Goal: Information Seeking & Learning: Learn about a topic

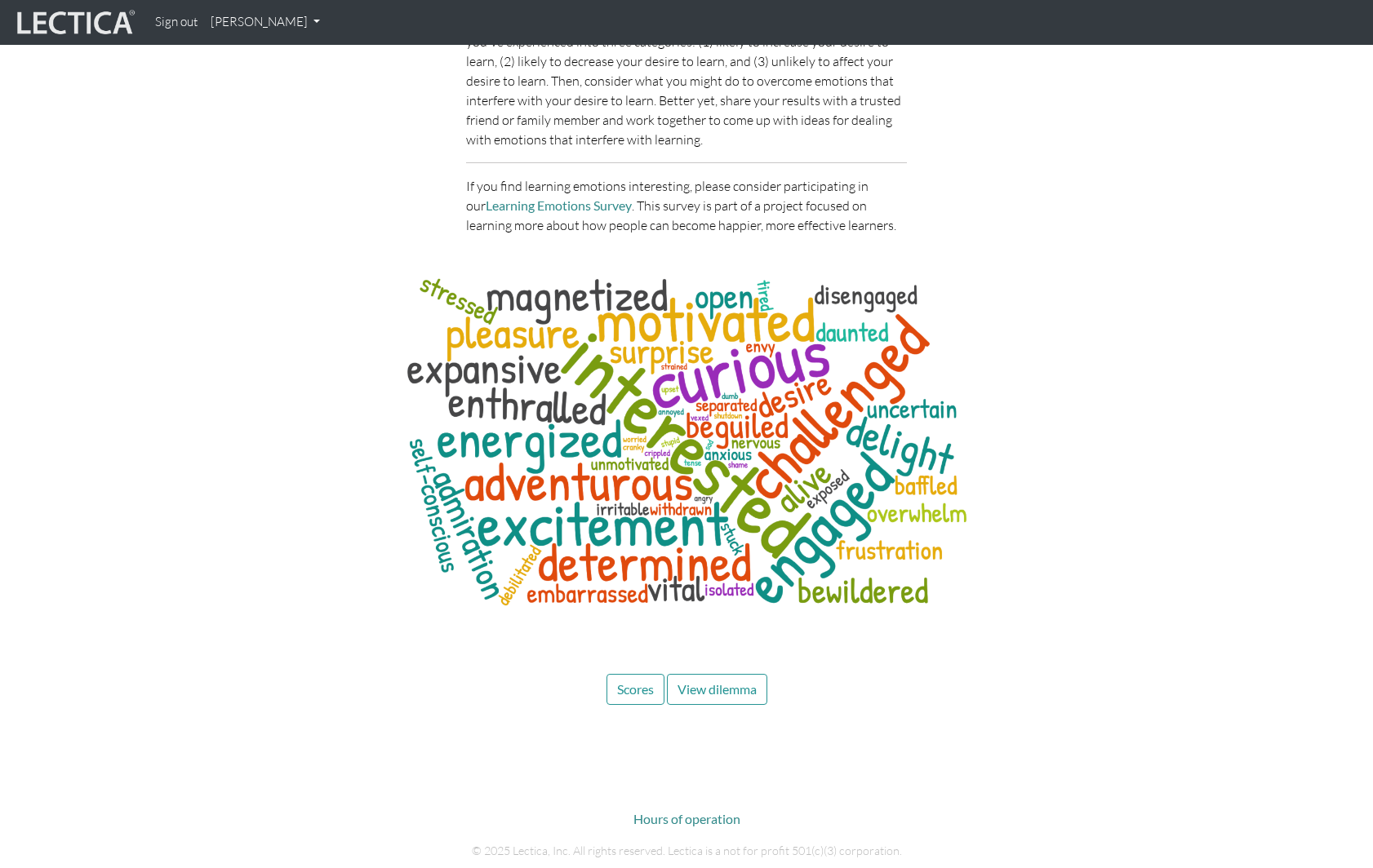
scroll to position [5819, 0]
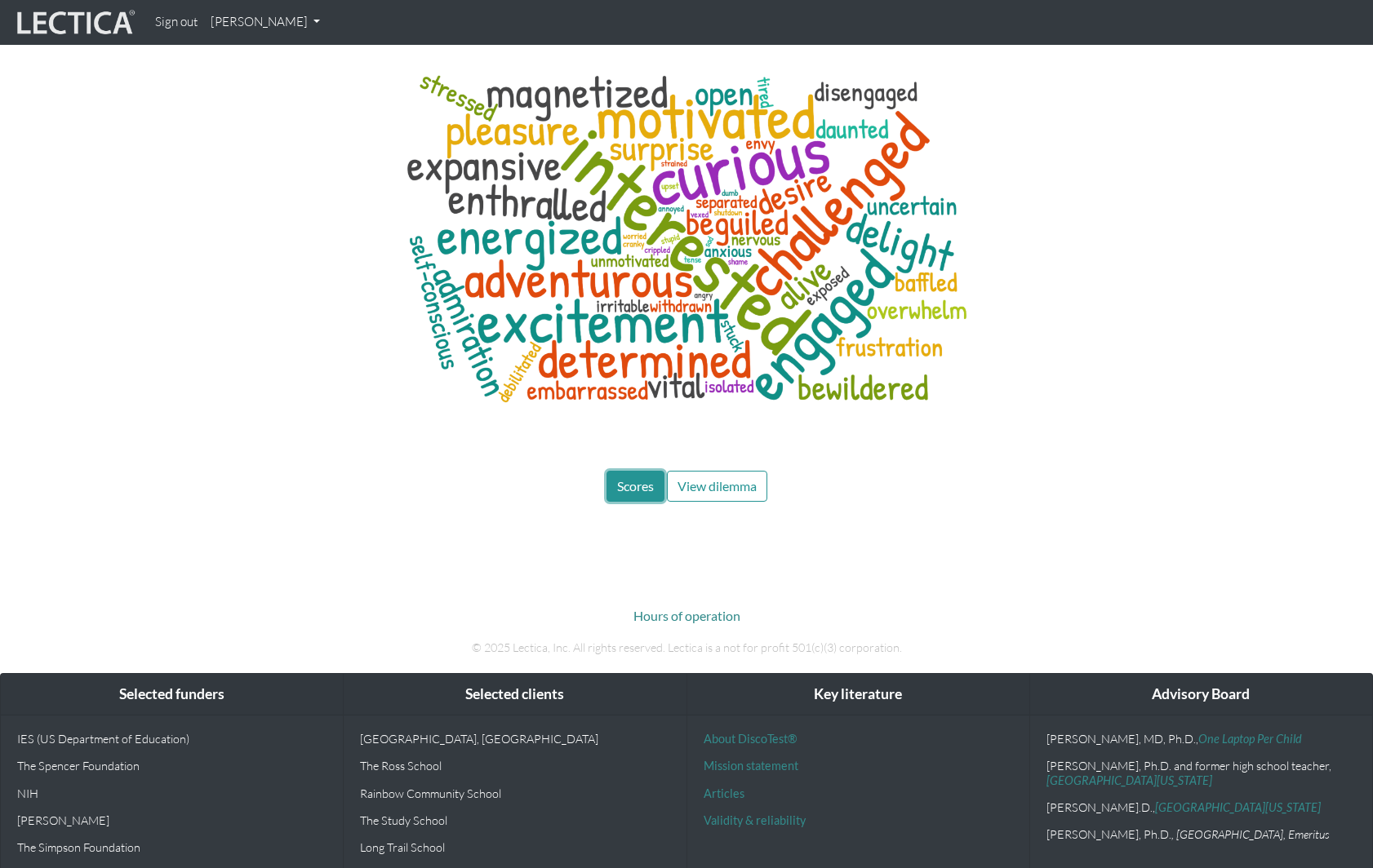
click at [633, 478] on span "Scores" at bounding box center [635, 486] width 36 height 15
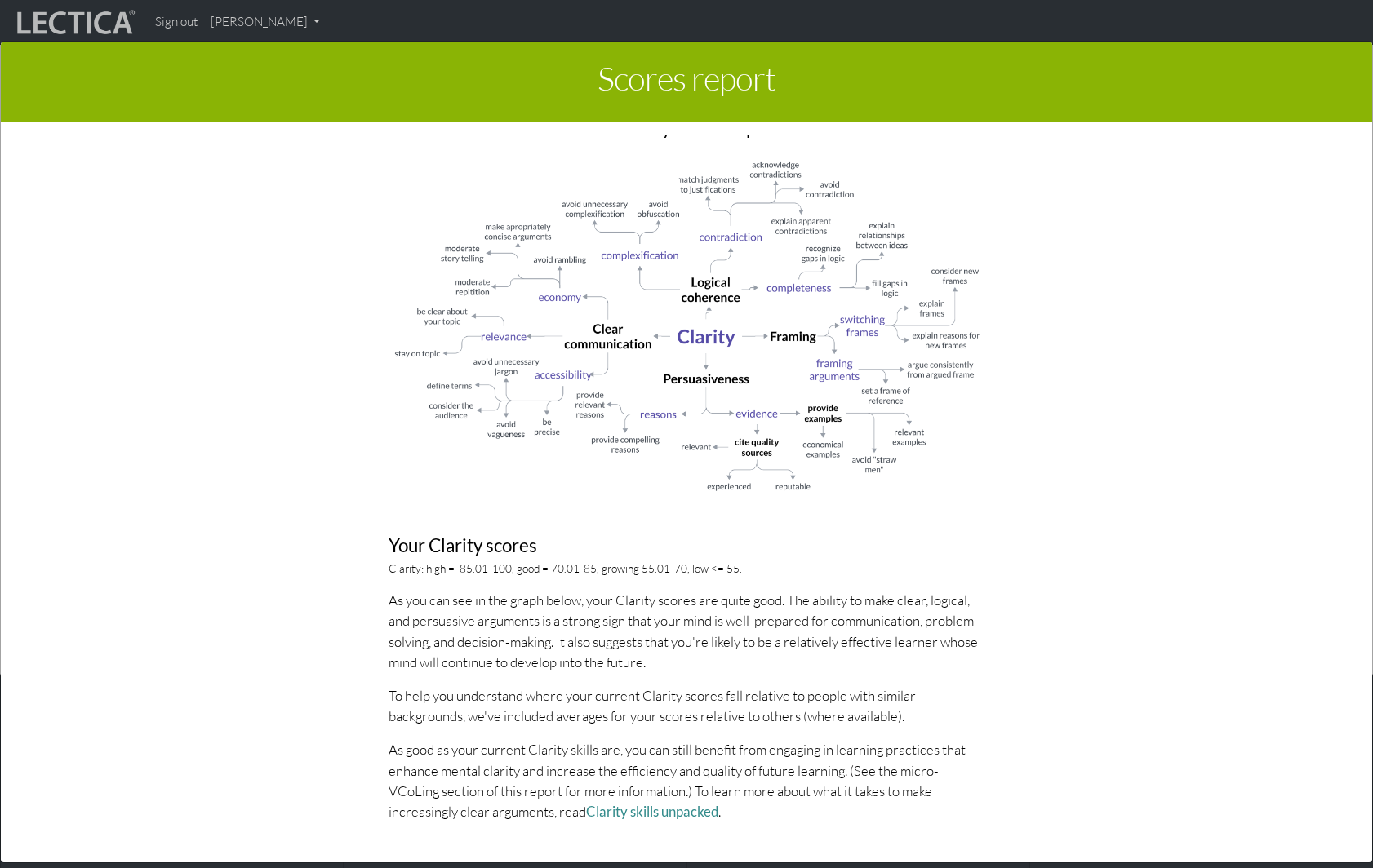
scroll to position [1142, 0]
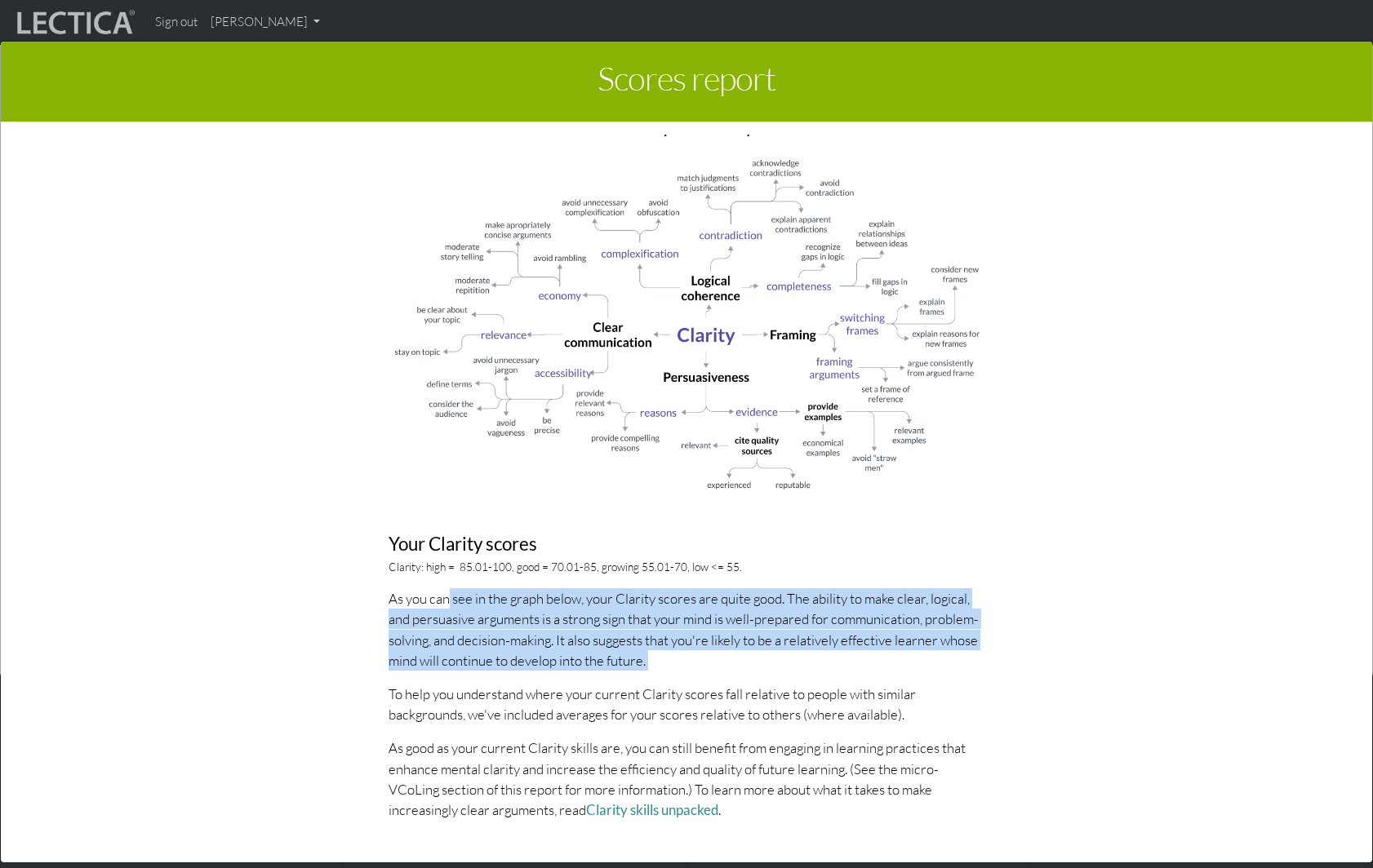
drag, startPoint x: 451, startPoint y: 603, endPoint x: 547, endPoint y: 677, distance: 121.2
click at [547, 677] on div "About Clarity scores Effectively communicating your point of view is an essenti…" at bounding box center [686, 285] width 620 height 1097
click at [560, 682] on div "About Clarity scores Effectively communicating your point of view is an essenti…" at bounding box center [686, 285] width 620 height 1097
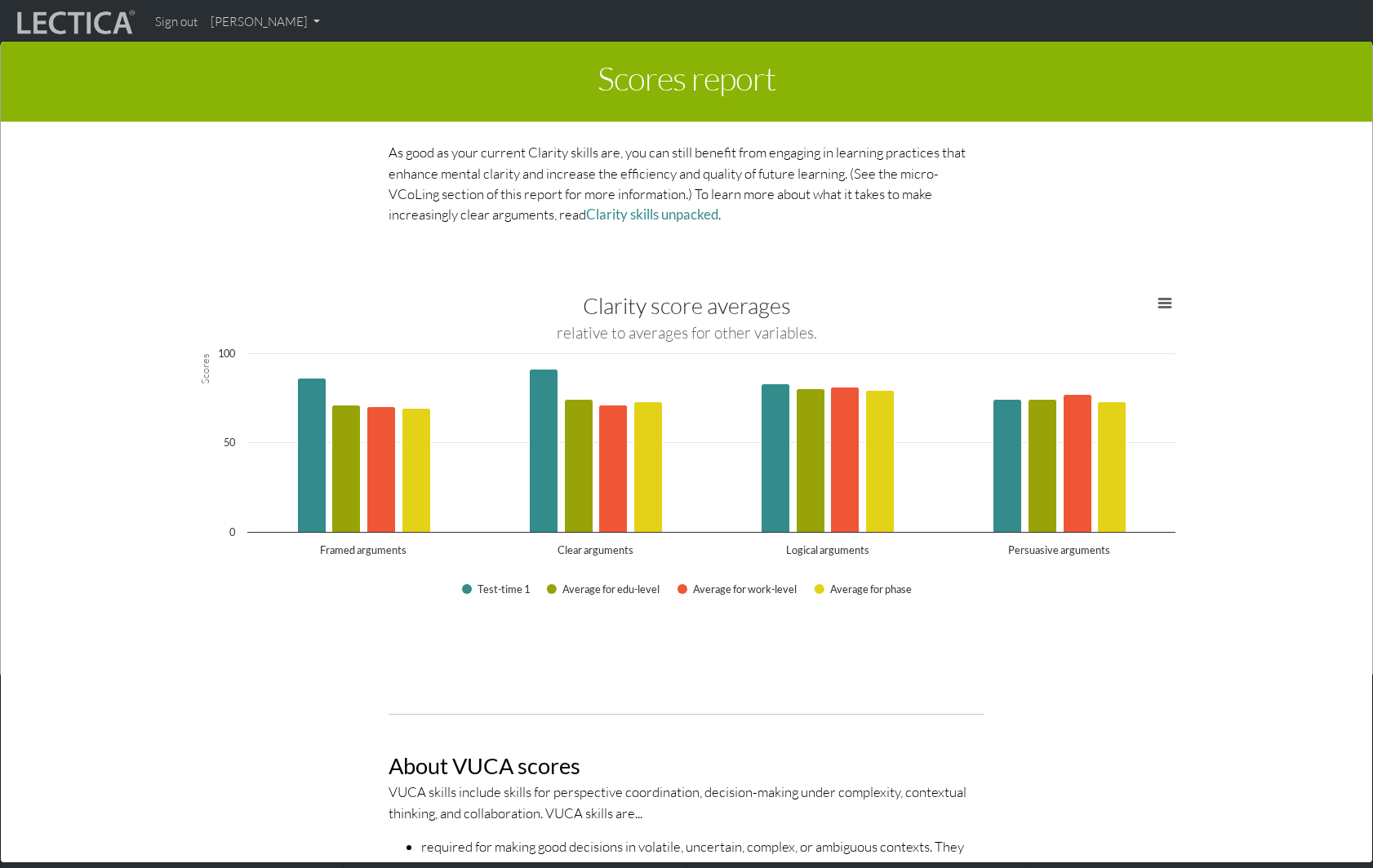
scroll to position [1733, 0]
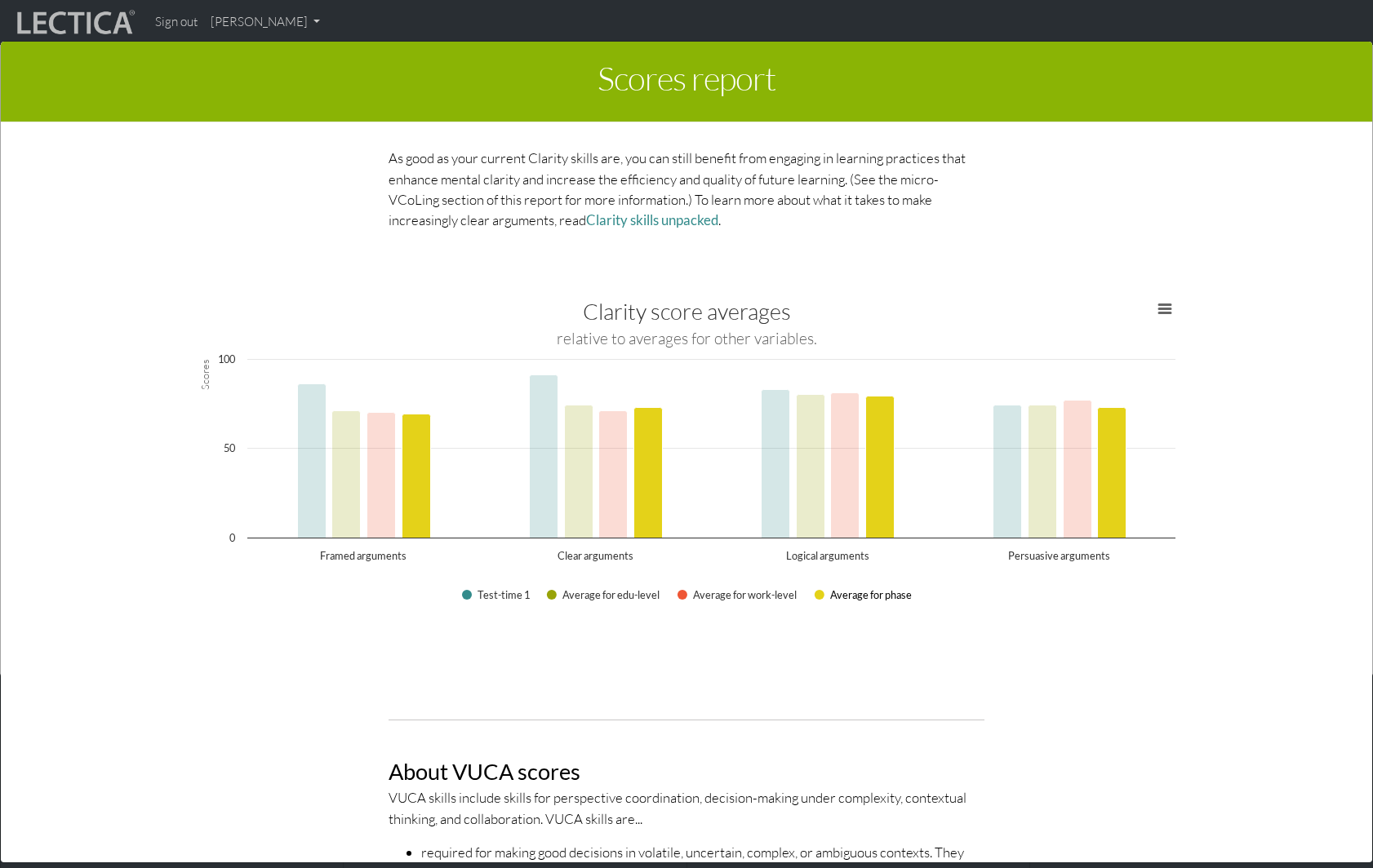
click at [850, 594] on button "Show Average for phase" at bounding box center [863, 595] width 97 height 12
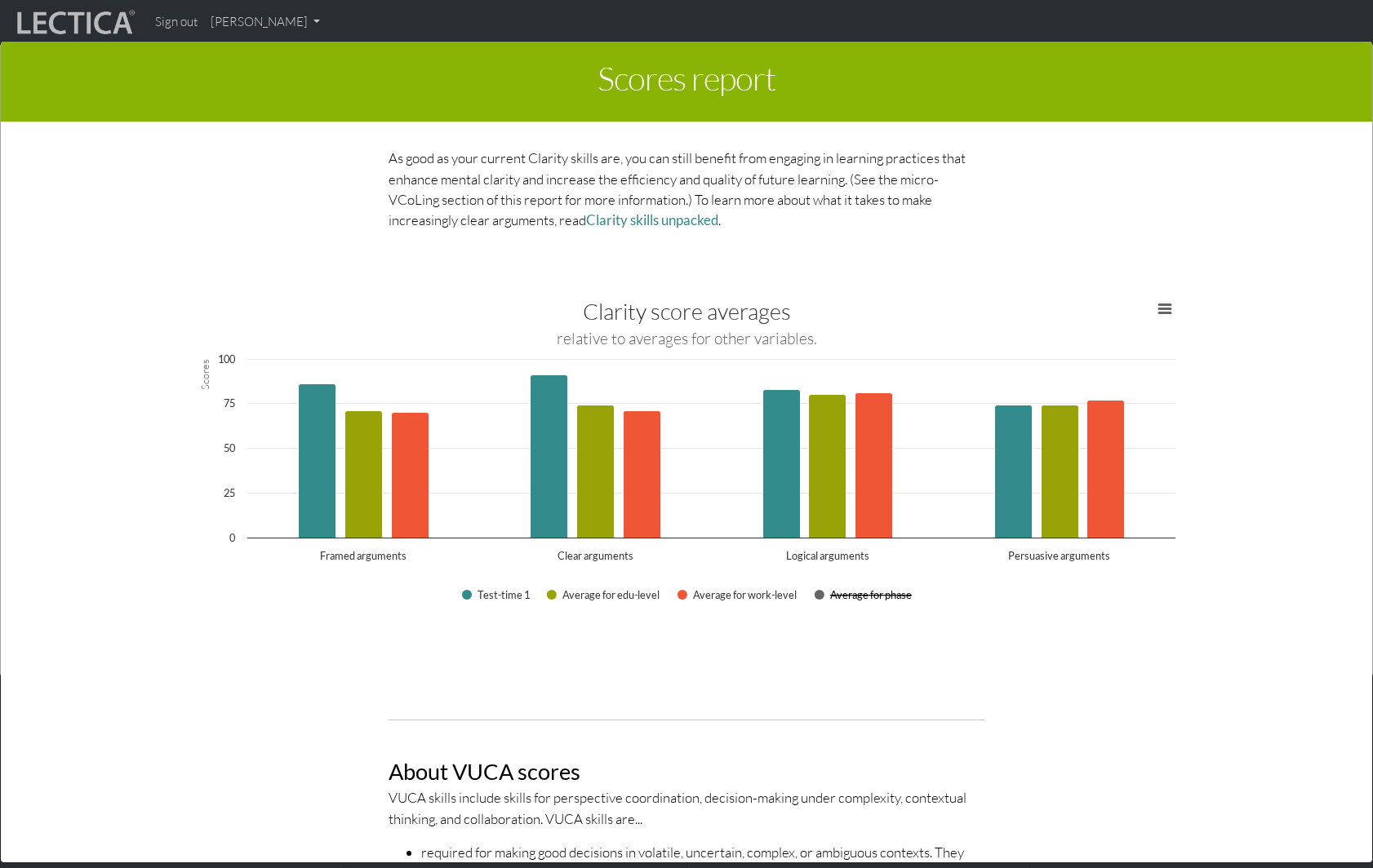
click at [865, 593] on button "Show Average for phase" at bounding box center [863, 595] width 97 height 12
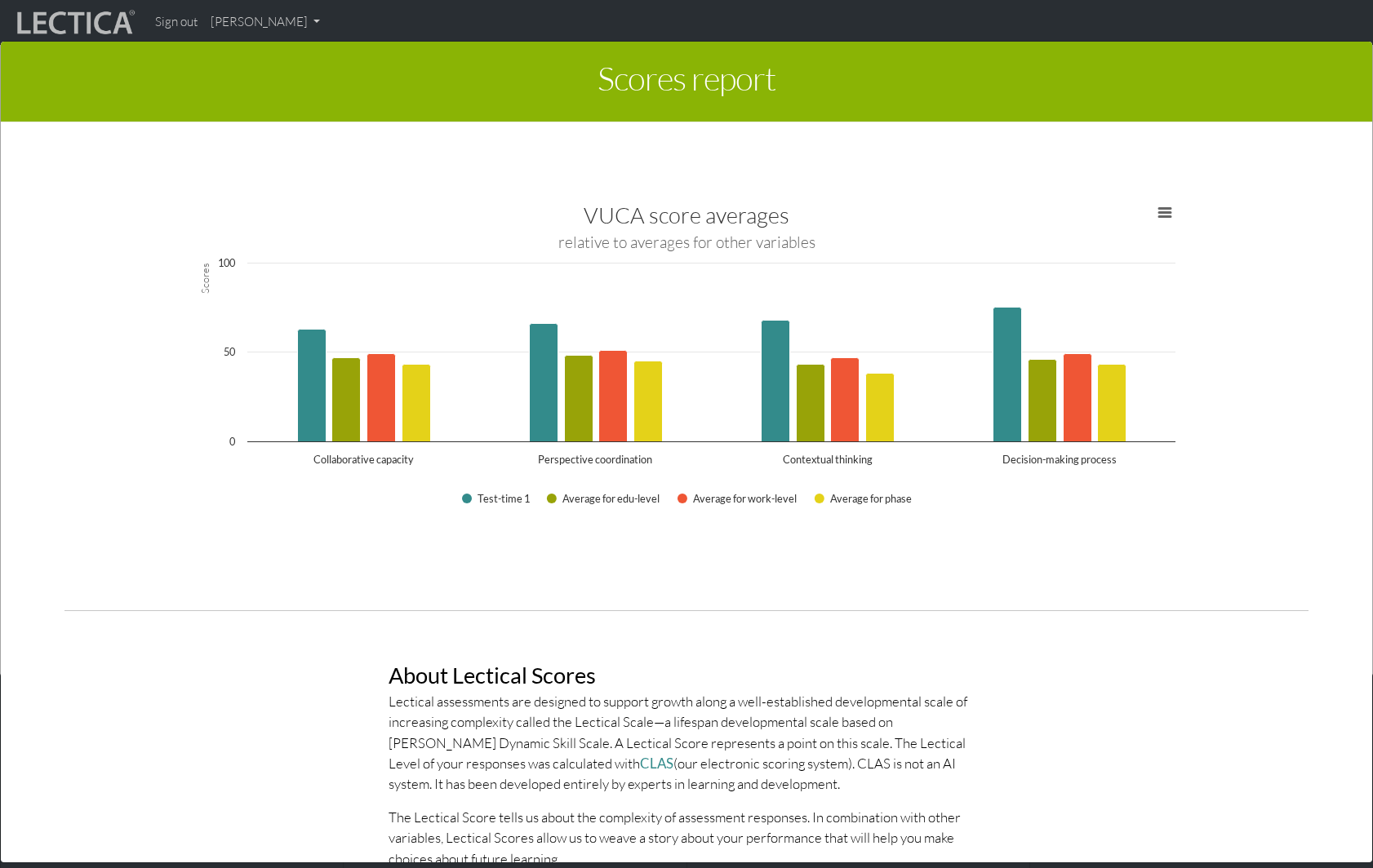
scroll to position [1829, 0]
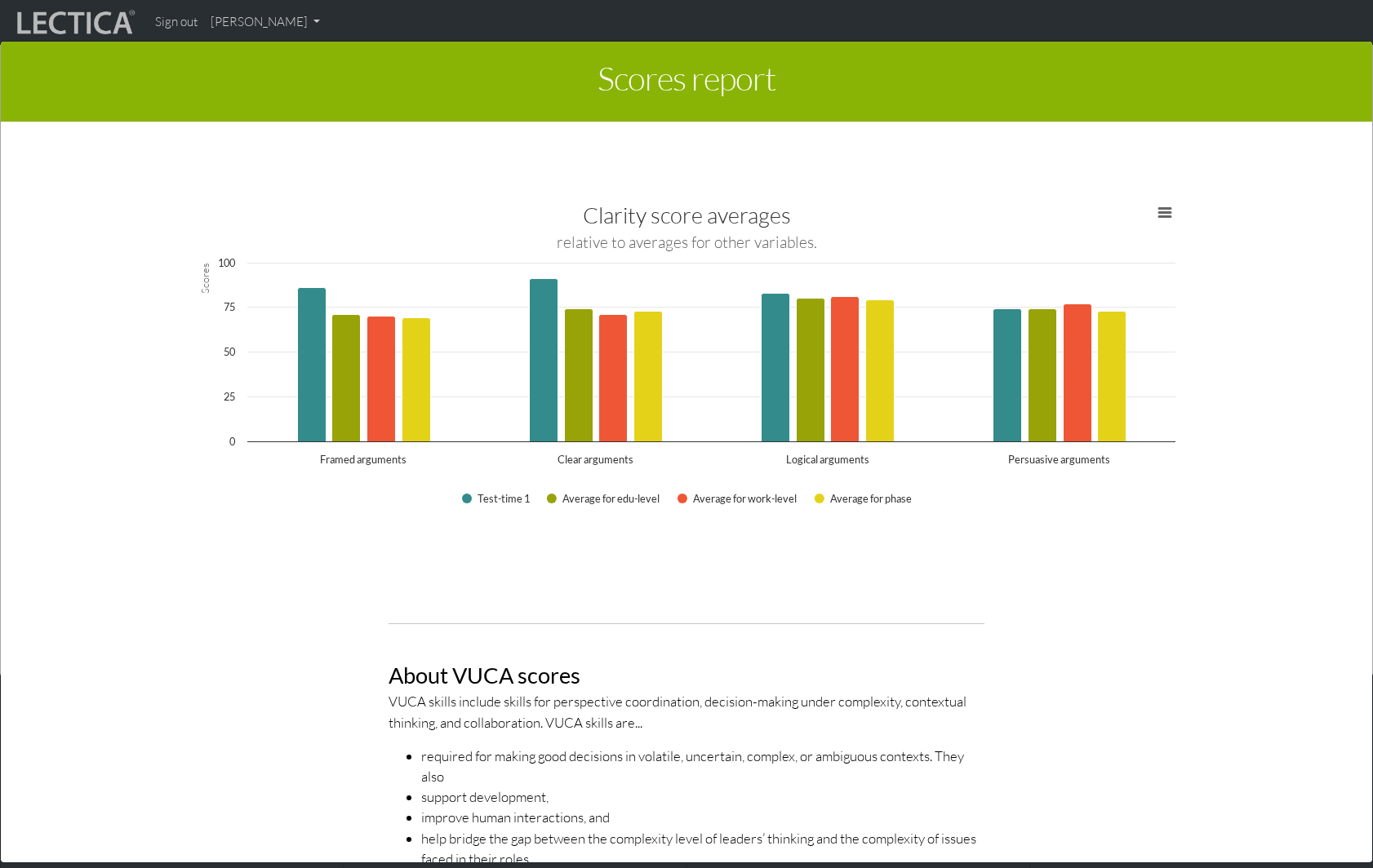
click at [637, 583] on div "This section of your report presents a summary of LDMA score results Here, you …" at bounding box center [686, 499] width 1293 height 728
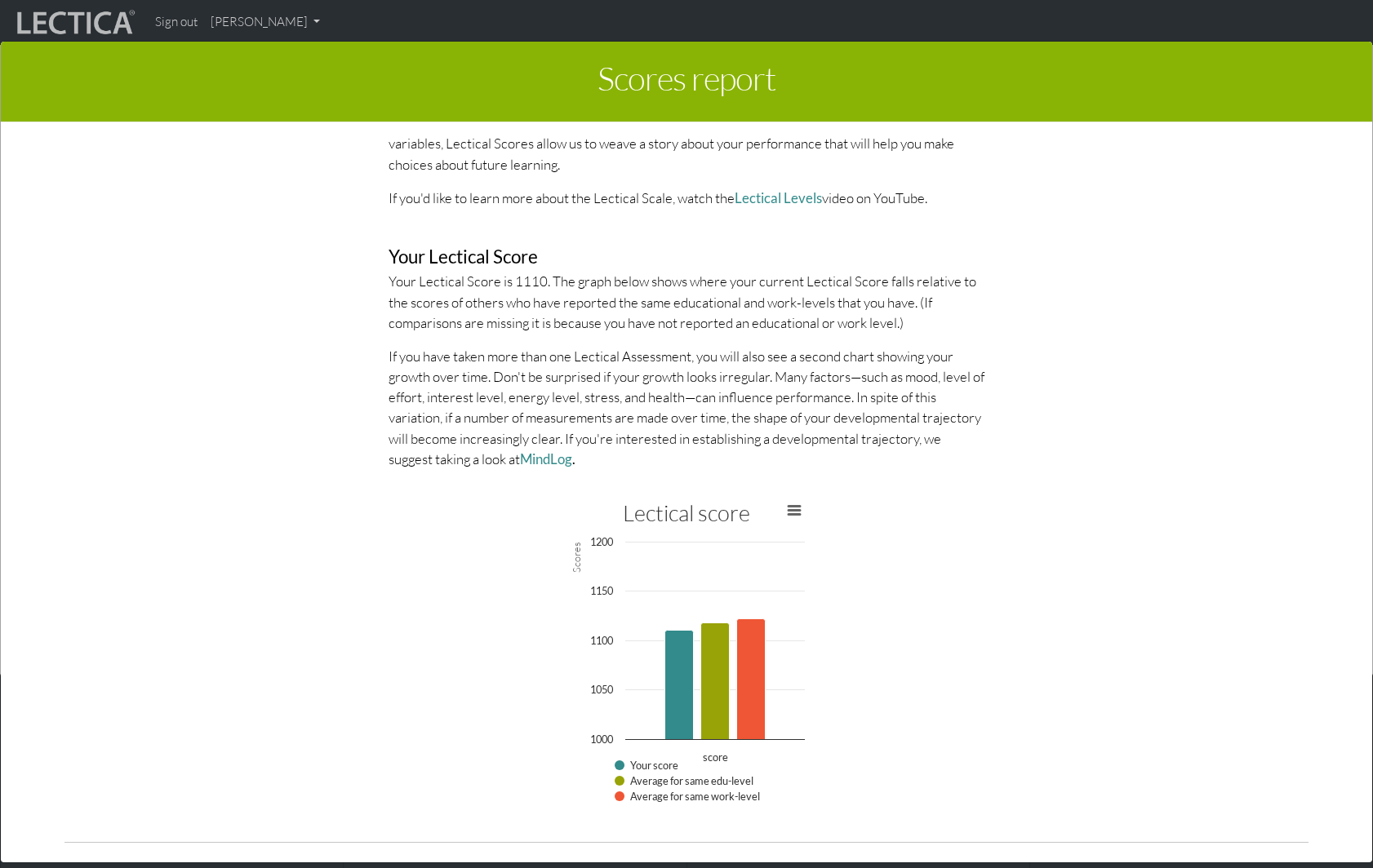
scroll to position [3487, 0]
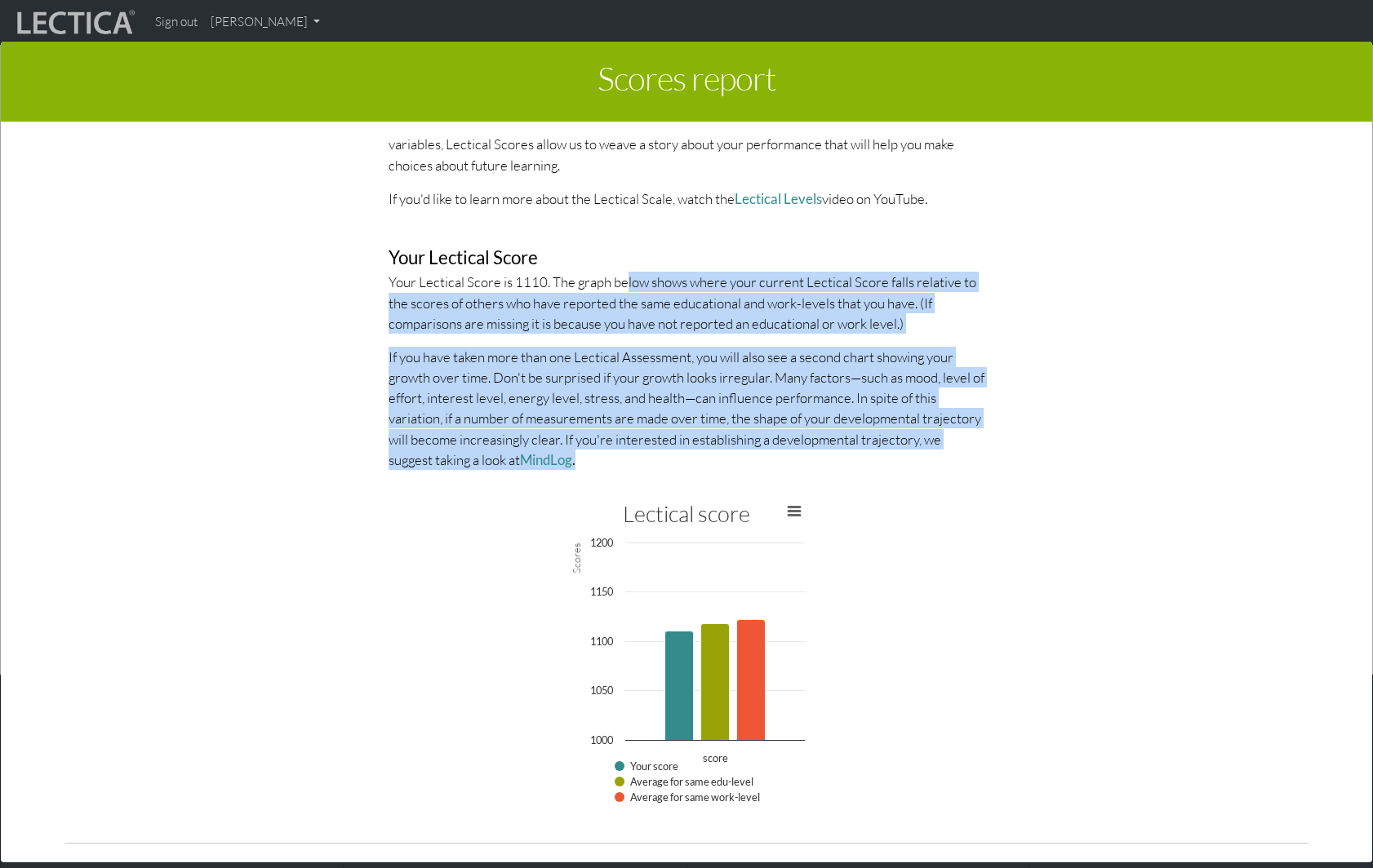
drag, startPoint x: 627, startPoint y: 288, endPoint x: 803, endPoint y: 462, distance: 247.5
click at [803, 462] on div "About Lectical Scores Lectical assessments are designed to support growth along…" at bounding box center [686, 207] width 620 height 553
click at [803, 462] on p "If you have taken more than one Lectical Assessment, you will also see a second…" at bounding box center [687, 409] width 596 height 124
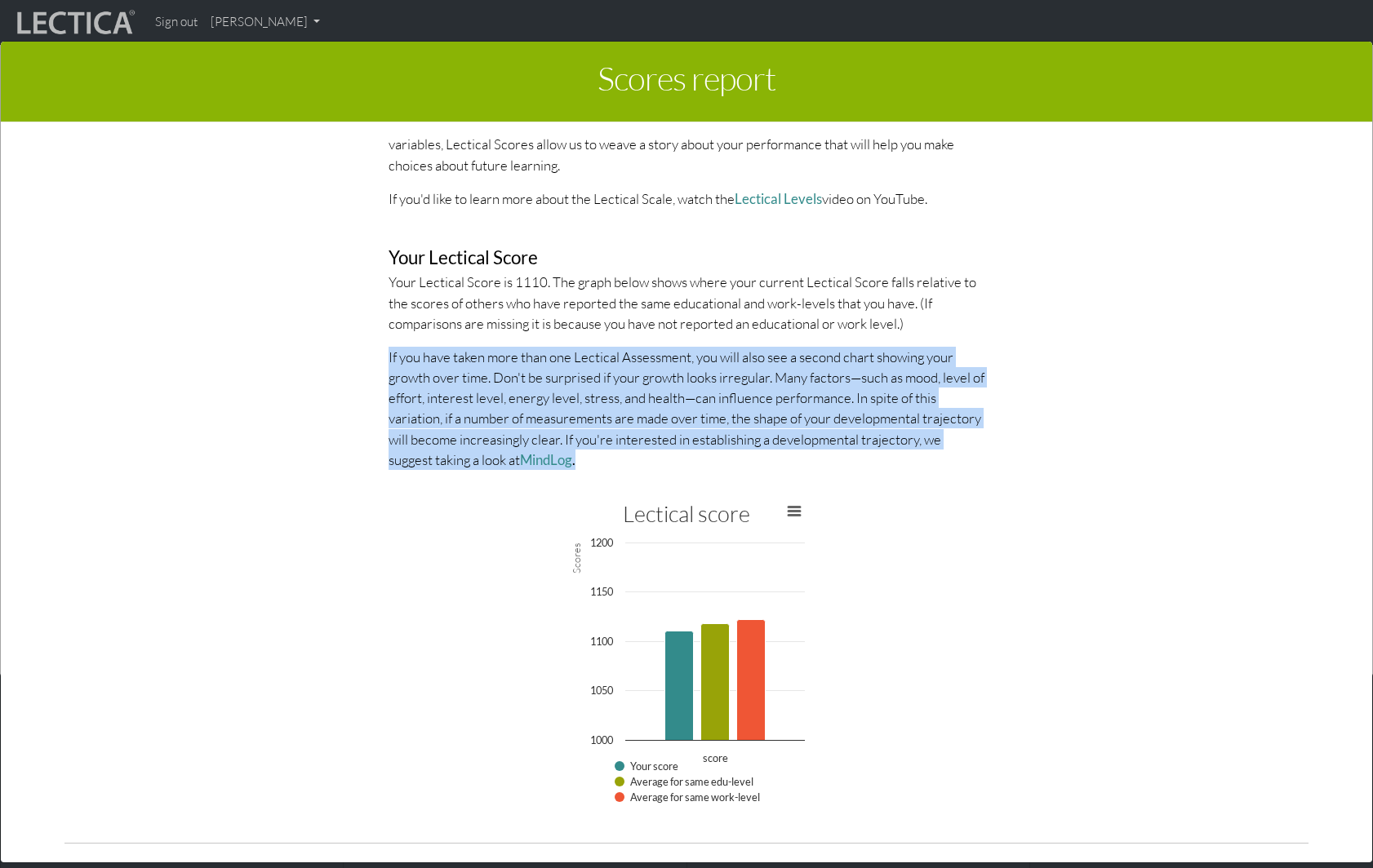
drag, startPoint x: 818, startPoint y: 462, endPoint x: 457, endPoint y: 346, distance: 379.2
click at [457, 346] on div "About Lectical Scores Lectical assessments are designed to support growth along…" at bounding box center [686, 207] width 620 height 553
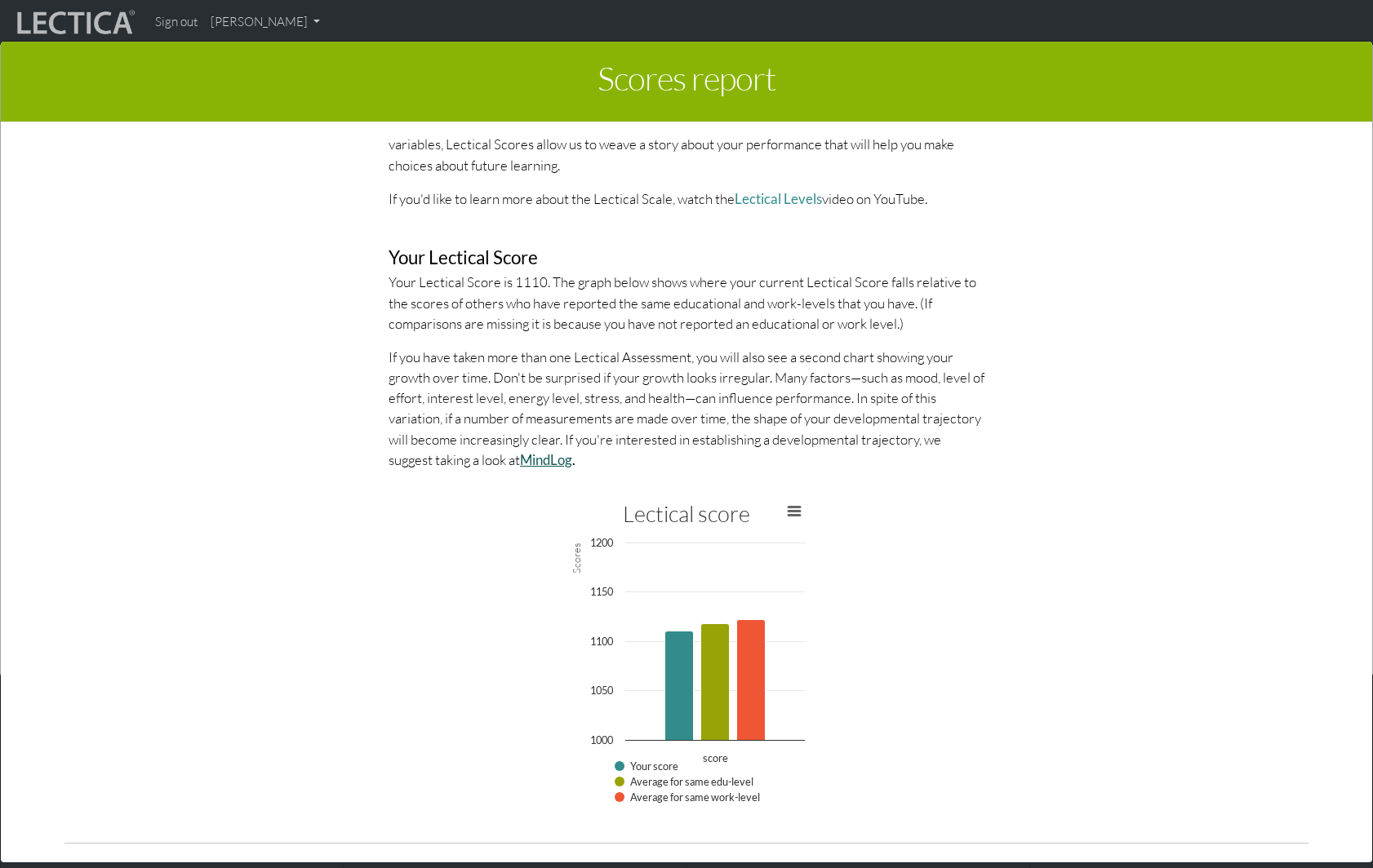
drag, startPoint x: 435, startPoint y: 362, endPoint x: 551, endPoint y: 463, distance: 153.8
click at [551, 463] on p "If you have taken more than one Lectical Assessment, you will also see a second…" at bounding box center [687, 409] width 596 height 124
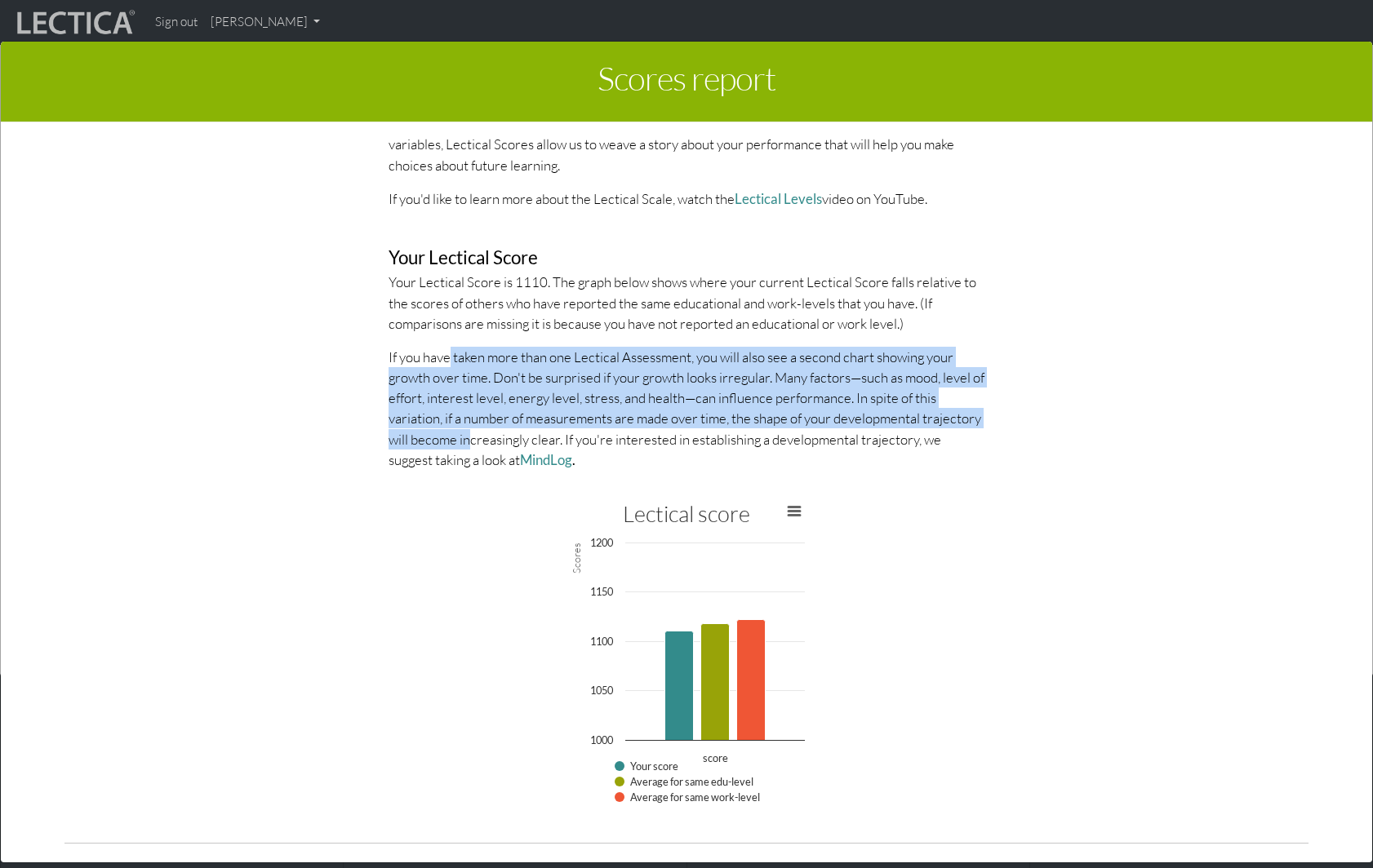
drag, startPoint x: 470, startPoint y: 445, endPoint x: 447, endPoint y: 357, distance: 91.0
click at [447, 357] on p "If you have taken more than one Lectical Assessment, you will also see a second…" at bounding box center [687, 409] width 596 height 124
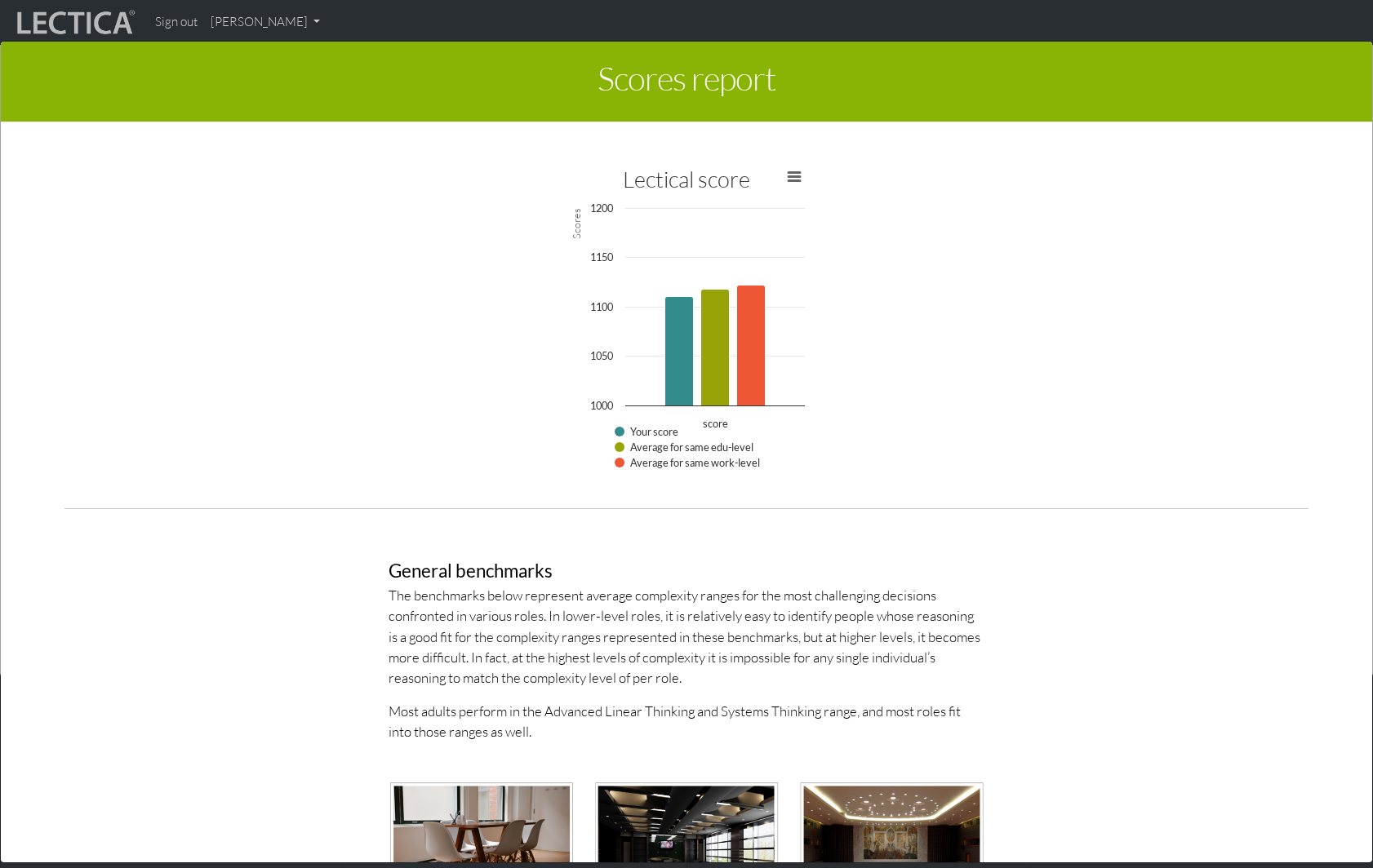
scroll to position [4143, 0]
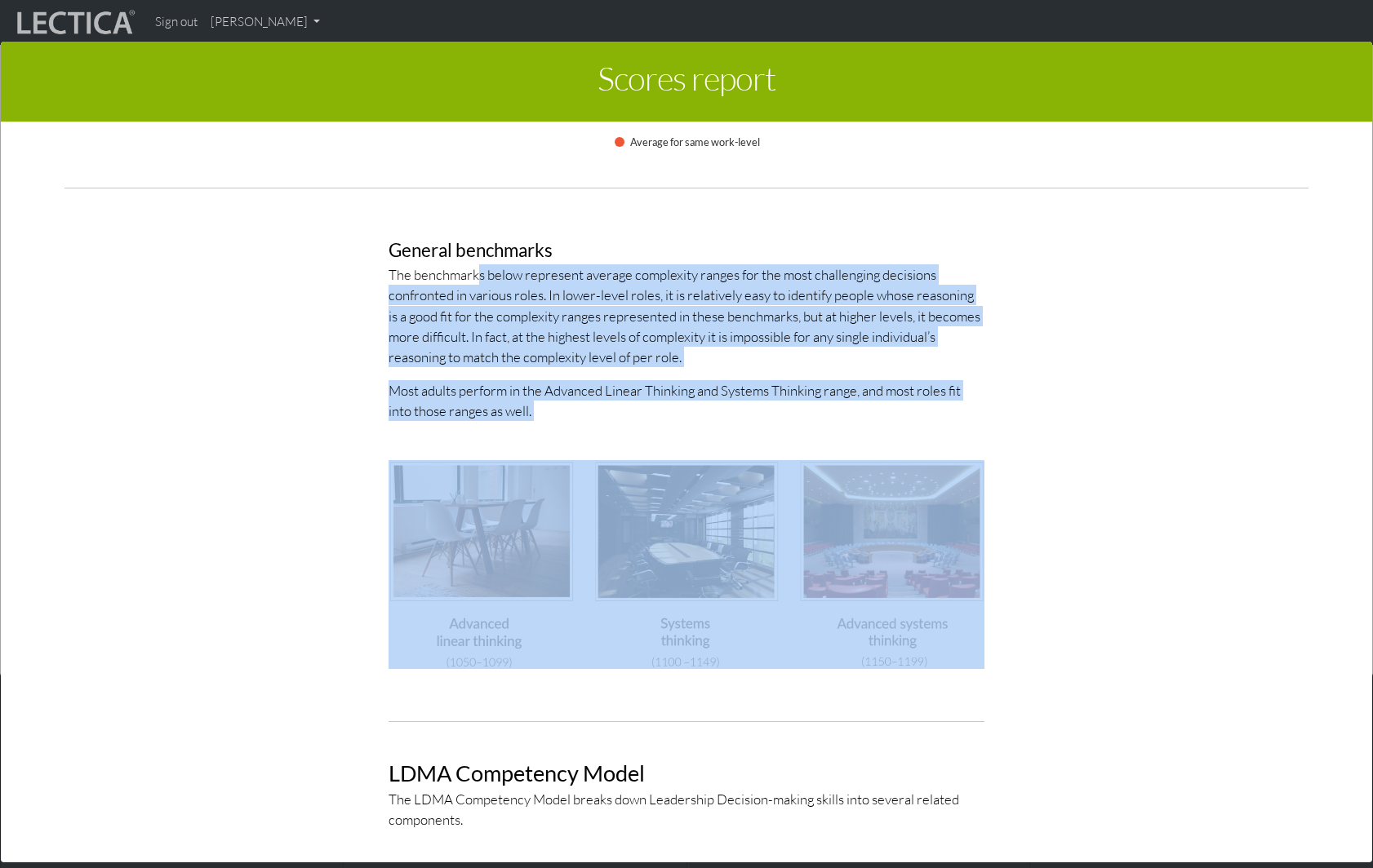
drag, startPoint x: 476, startPoint y: 282, endPoint x: 606, endPoint y: 422, distance: 191.0
click at [606, 422] on div "General benchmarks The benchmarks below represent average complexity ranges for…" at bounding box center [686, 455] width 620 height 507
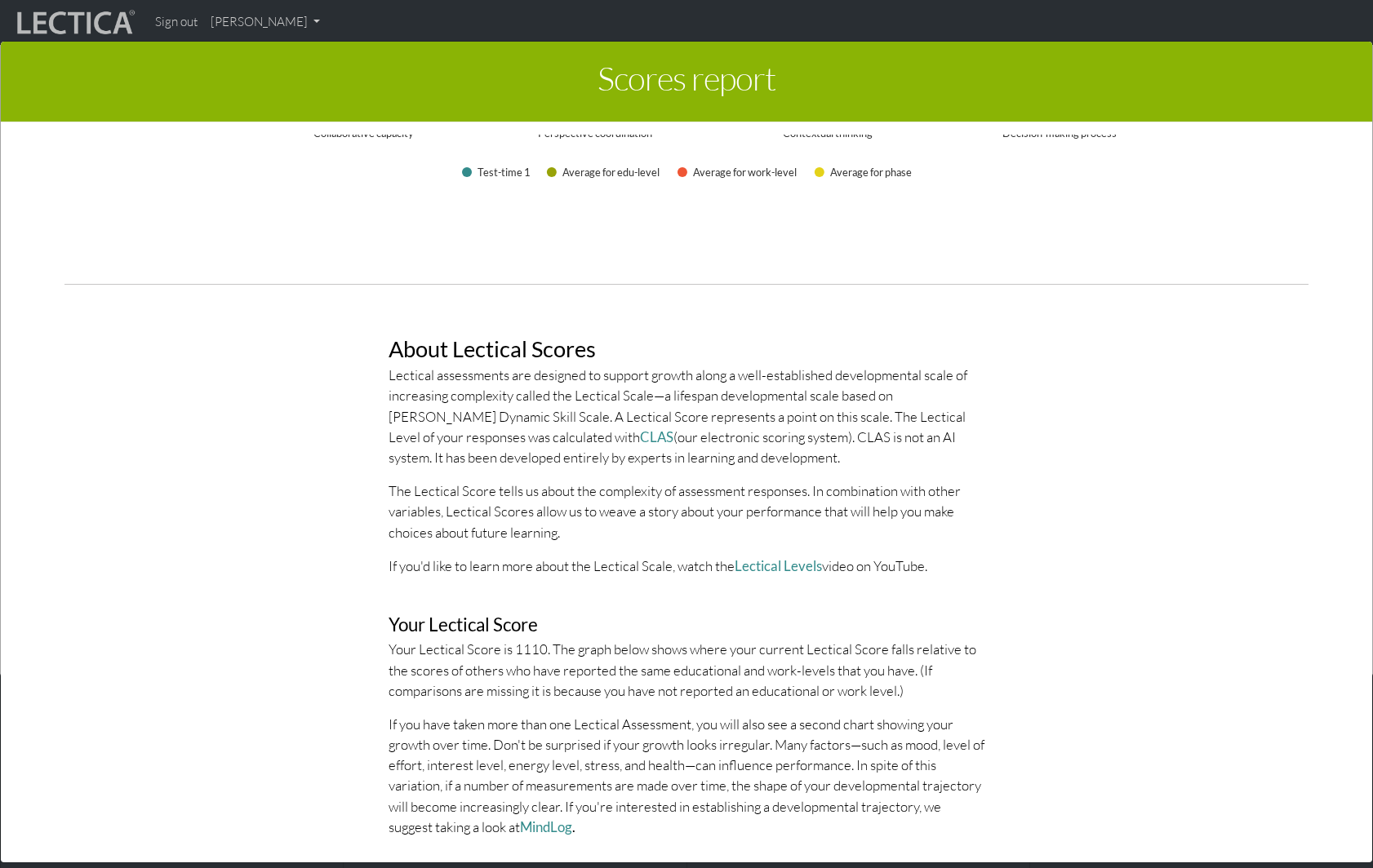
scroll to position [3124, 0]
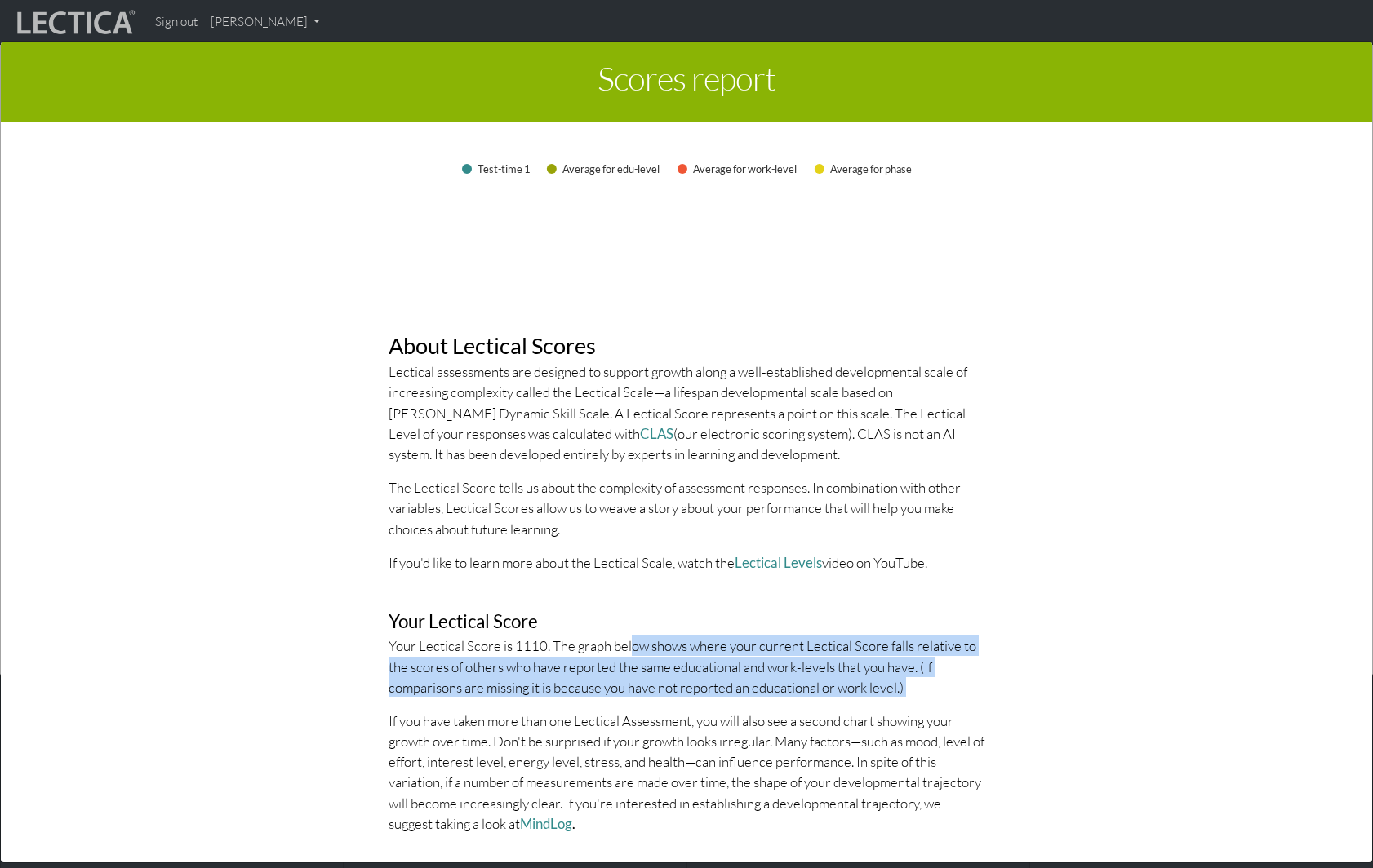
drag, startPoint x: 628, startPoint y: 644, endPoint x: 711, endPoint y: 710, distance: 106.0
click at [711, 710] on div "About Lectical Scores Lectical assessments are designed to support growth along…" at bounding box center [686, 571] width 620 height 553
click at [711, 710] on p "If you have taken more than one Lectical Assessment, you will also see a second…" at bounding box center [687, 772] width 596 height 124
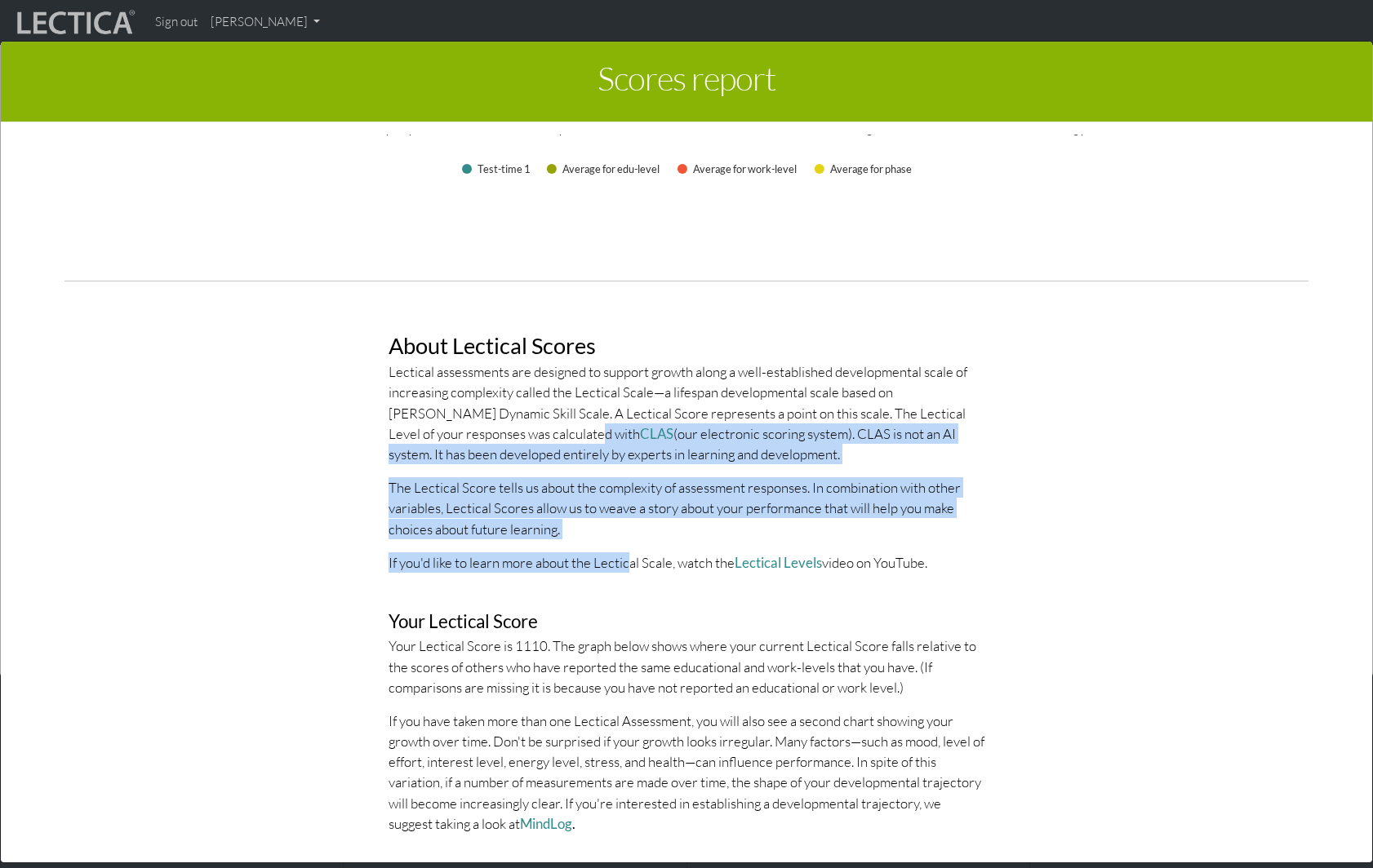
drag, startPoint x: 628, startPoint y: 562, endPoint x: 499, endPoint y: 424, distance: 188.9
click at [499, 424] on div "About Lectical Scores Lectical assessments are designed to support growth along…" at bounding box center [686, 571] width 620 height 553
click at [499, 424] on p "Lectical assessments are designed to support growth along a well-established de…" at bounding box center [687, 412] width 596 height 102
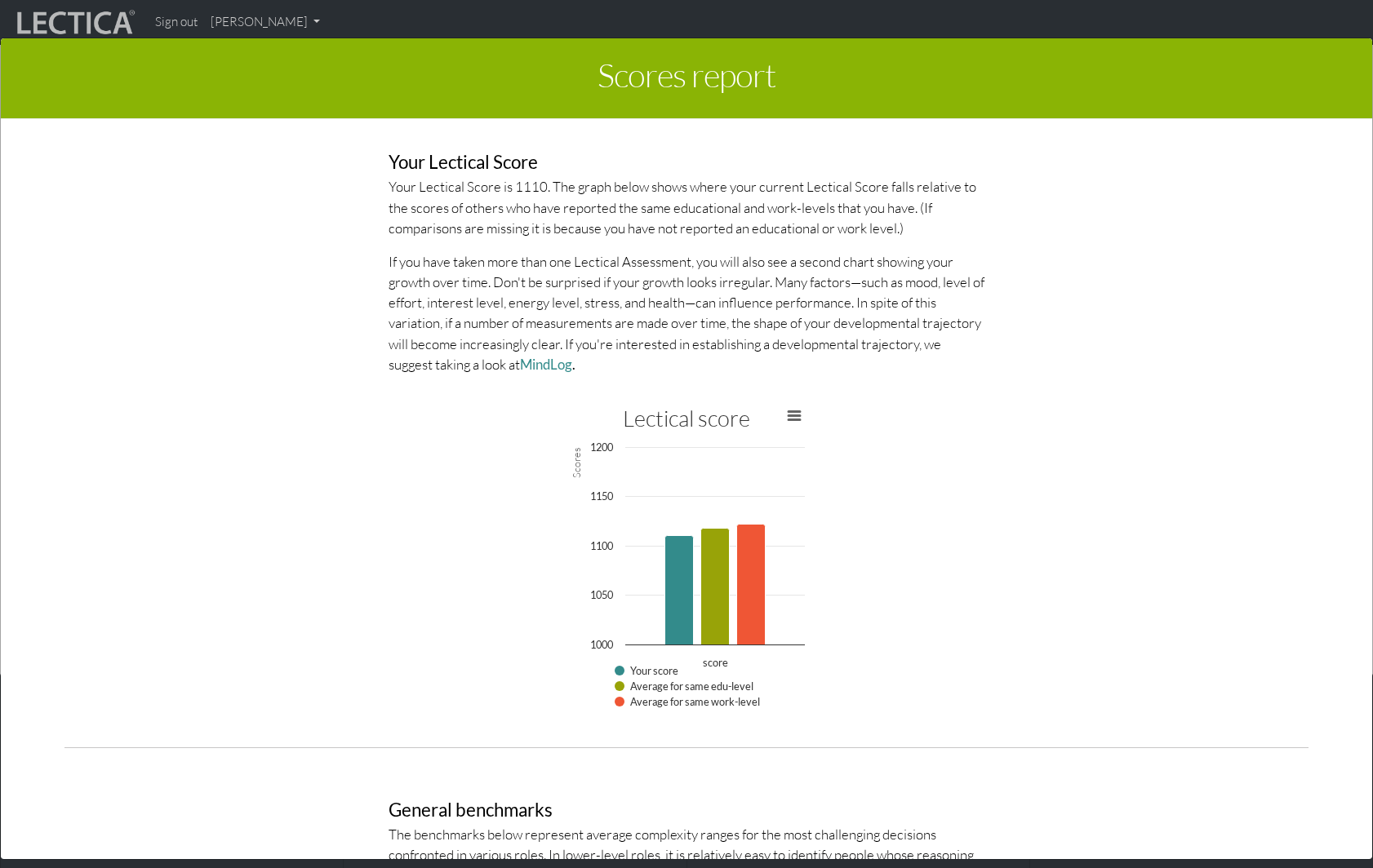
scroll to position [3579, 0]
click at [1368, 858] on div "Scores report × This section of your report presents a summary of LDMA score re…" at bounding box center [686, 449] width 1373 height 823
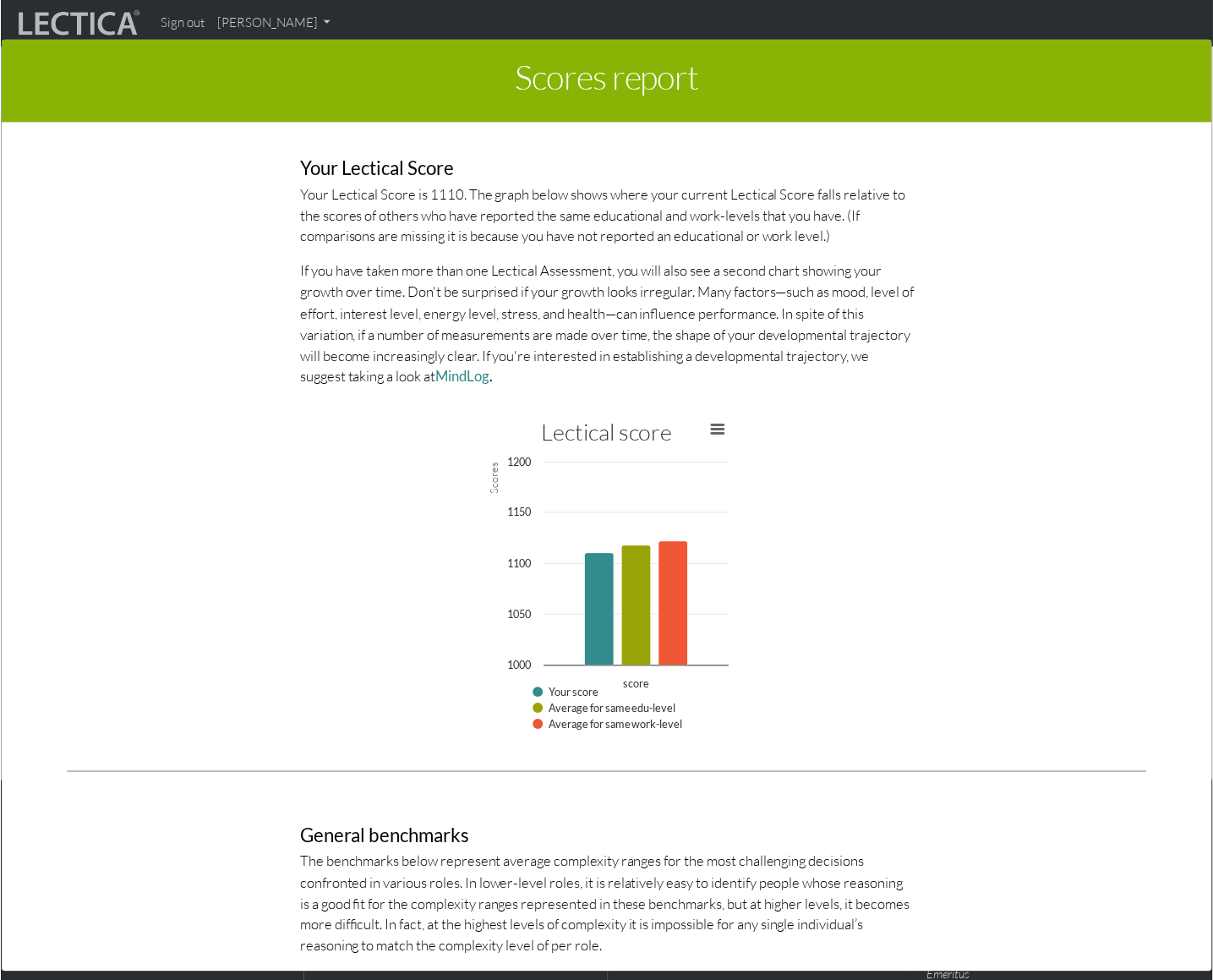
scroll to position [0, 0]
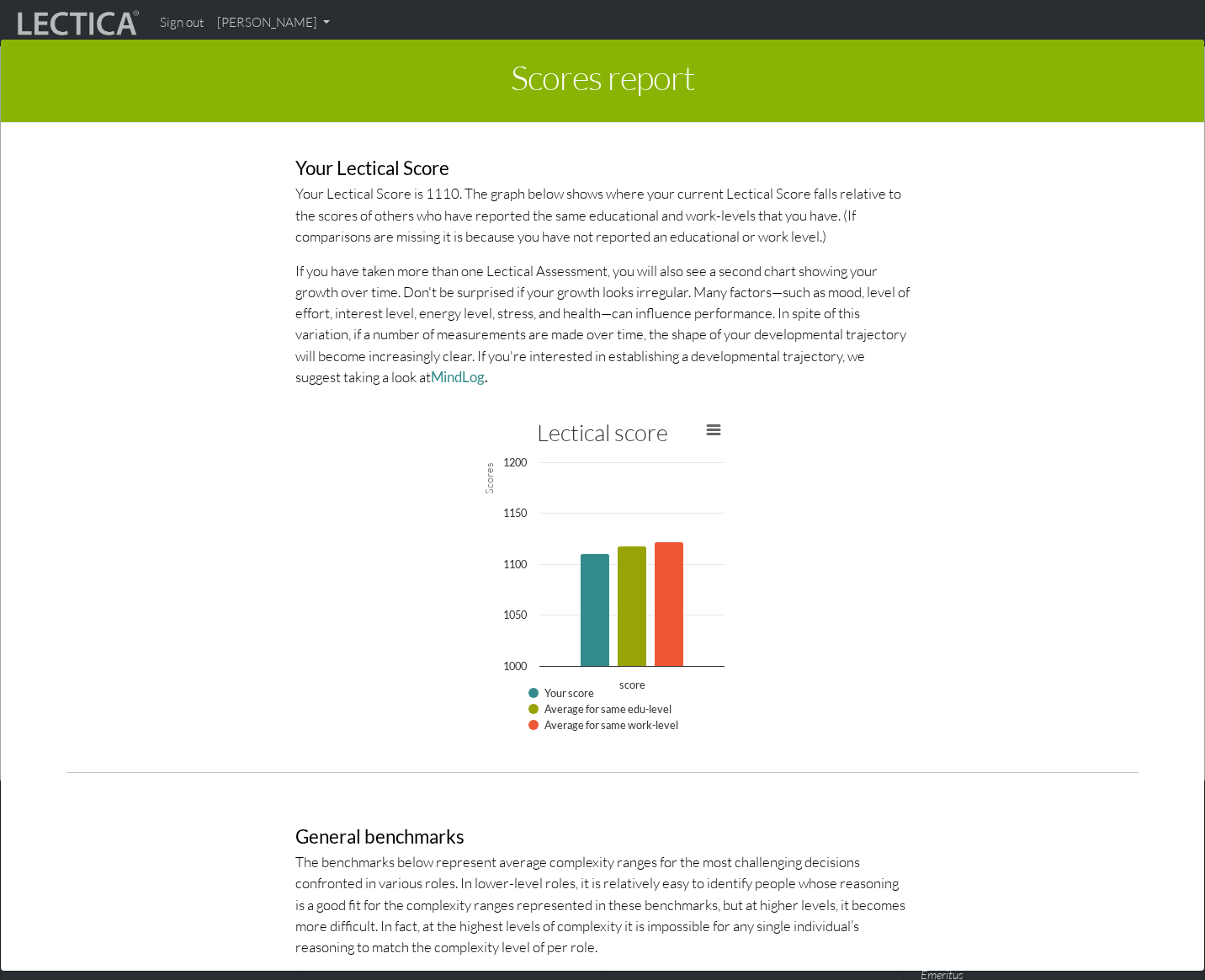
click at [836, 744] on div "This section of your report presents a summary of LDMA score results Here, you …" at bounding box center [602, 553] width 1123 height 835
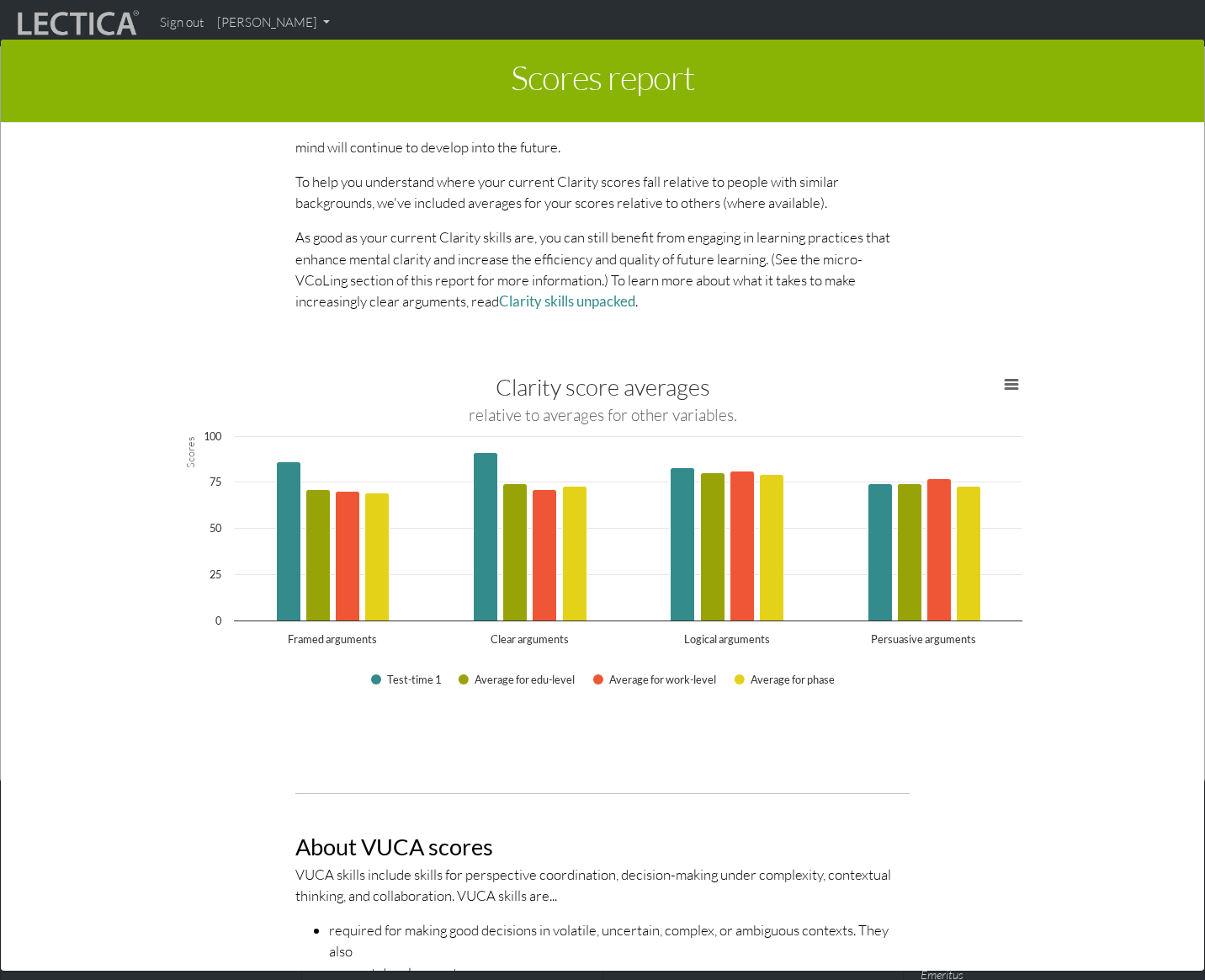
scroll to position [2292, 0]
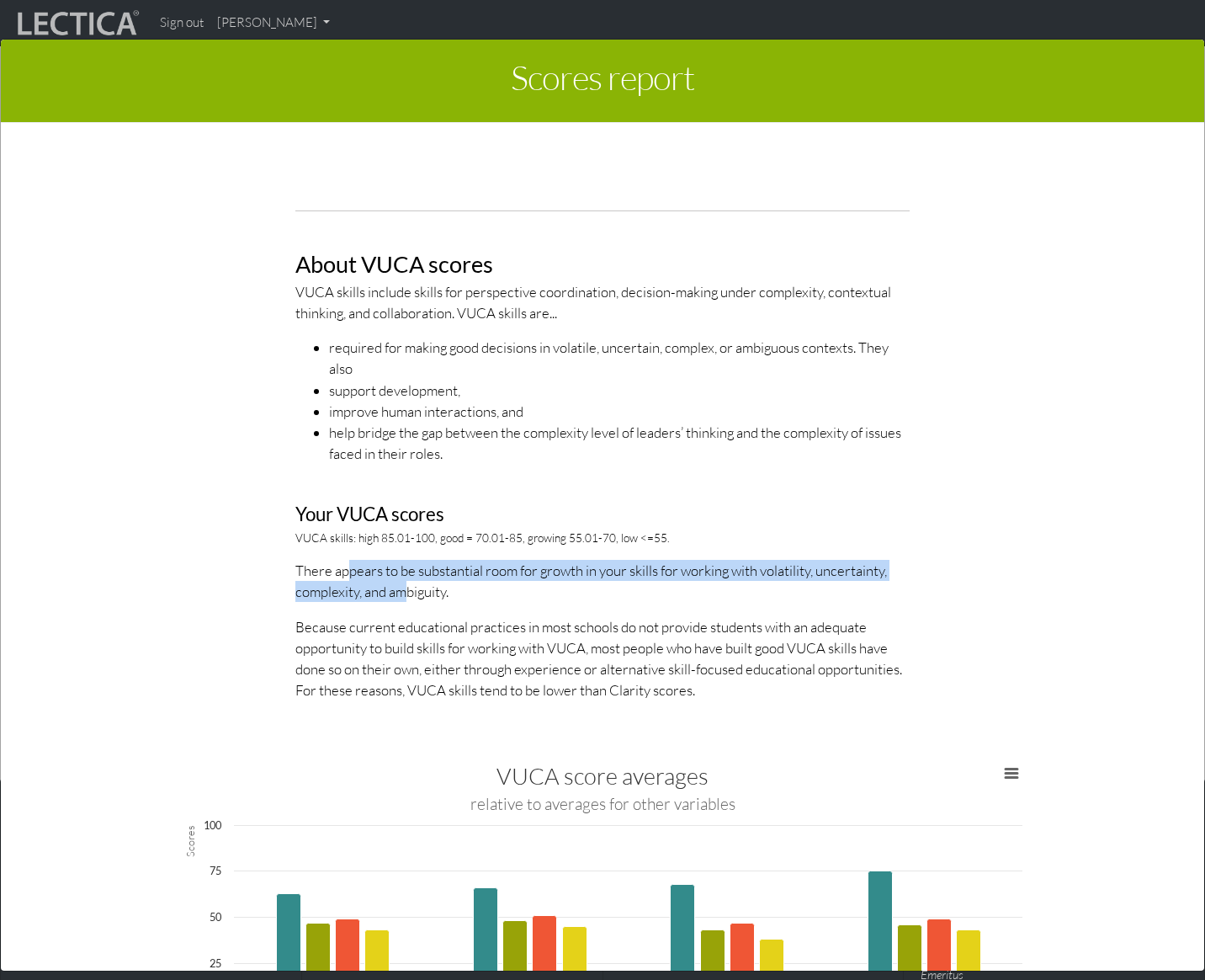
drag, startPoint x: 348, startPoint y: 579, endPoint x: 410, endPoint y: 593, distance: 63.6
click at [410, 593] on p "There appears to be substantial room for growth in your skills for working with…" at bounding box center [602, 581] width 615 height 42
drag, startPoint x: 422, startPoint y: 595, endPoint x: 332, endPoint y: 565, distance: 94.9
click at [332, 565] on p "There appears to be substantial room for growth in your skills for working with…" at bounding box center [602, 581] width 615 height 42
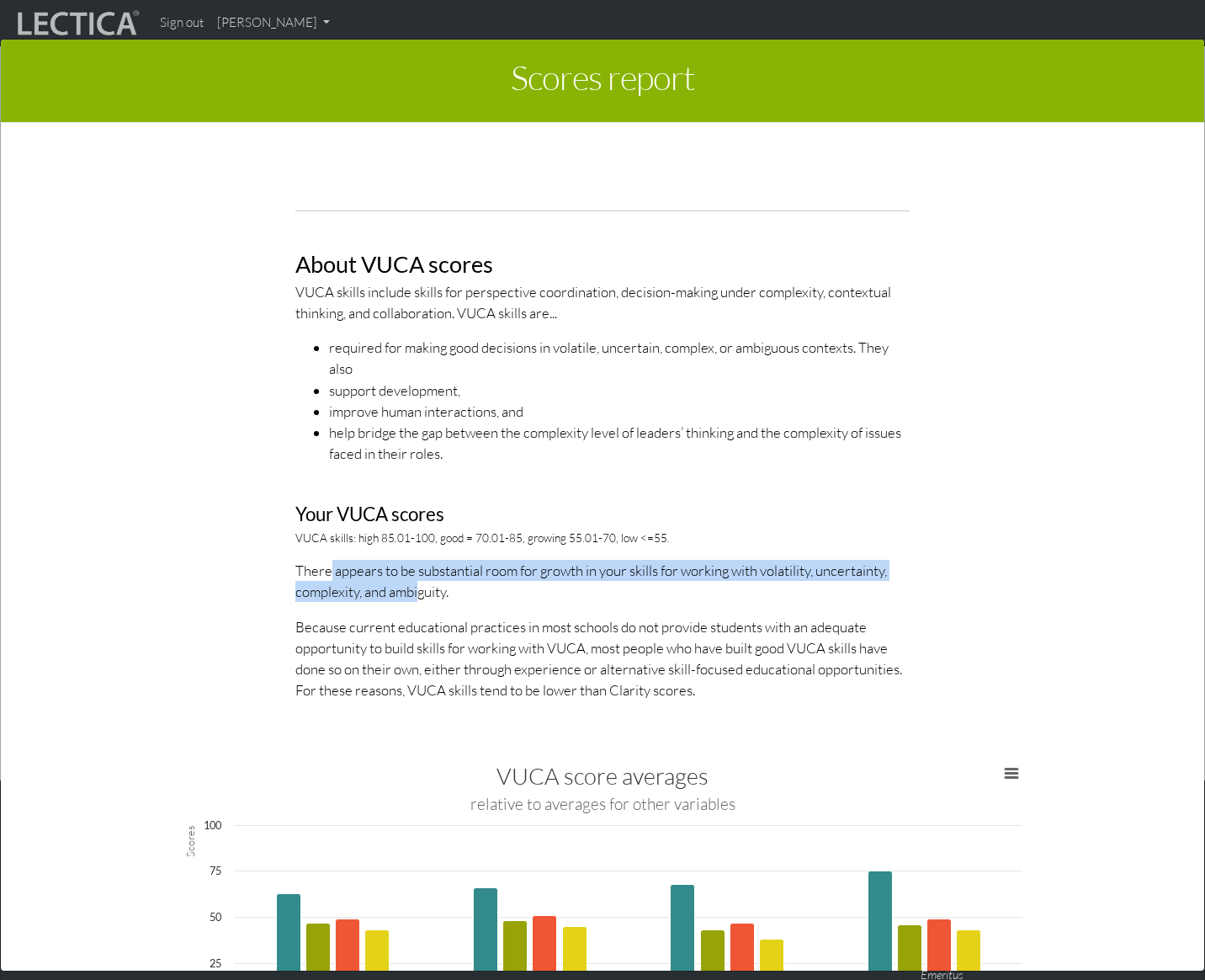
click at [332, 565] on p "There appears to be substantial room for growth in your skills for working with…" at bounding box center [602, 581] width 615 height 42
drag, startPoint x: 320, startPoint y: 565, endPoint x: 410, endPoint y: 598, distance: 95.9
click at [410, 598] on p "There appears to be substantial room for growth in your skills for working with…" at bounding box center [602, 581] width 615 height 42
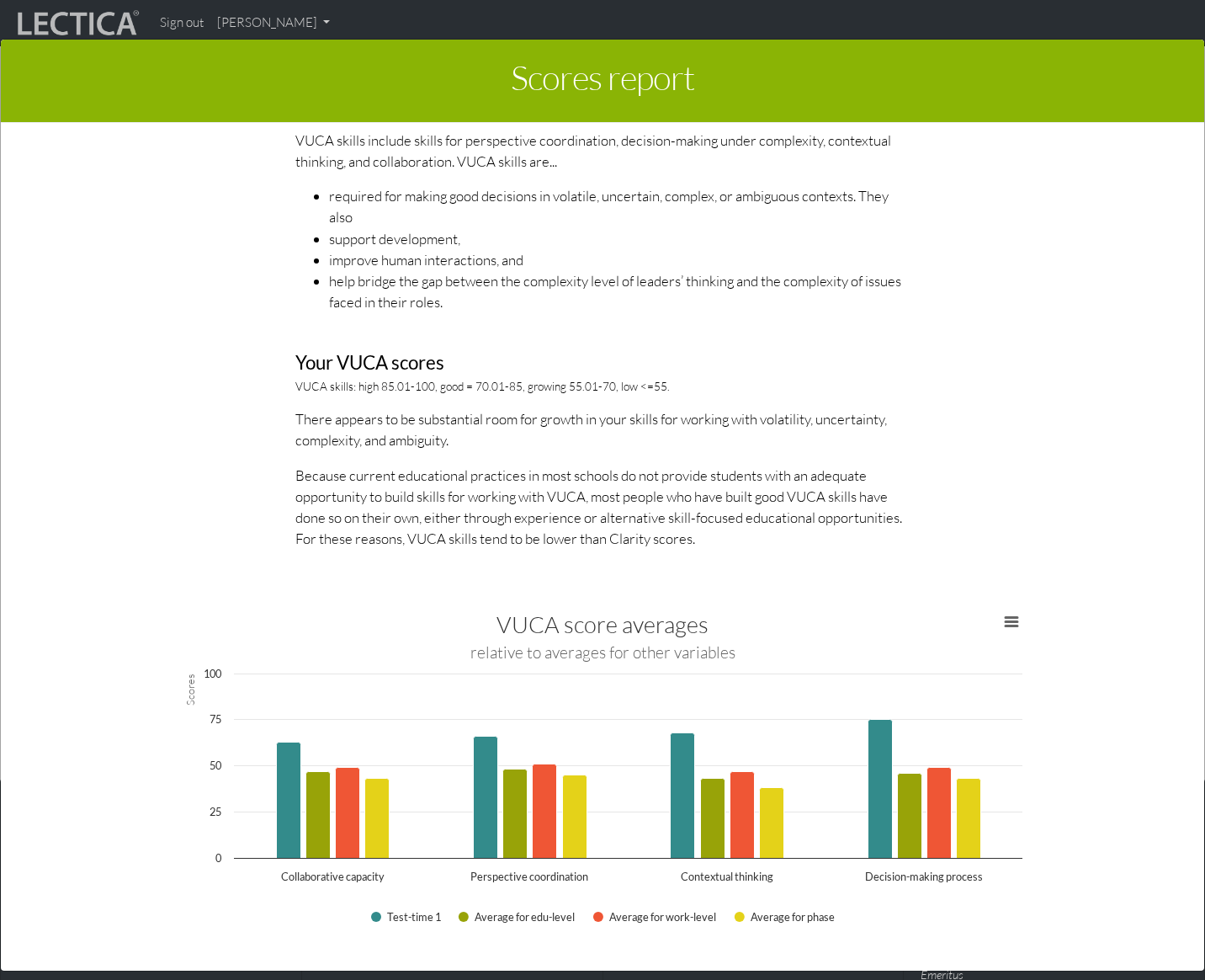
scroll to position [2444, 0]
click at [401, 453] on div "About VUCA scores VUCA skills include skills for perspective coordination, deci…" at bounding box center [602, 304] width 639 height 517
click at [402, 480] on p "Because current educational practices in most schools do not provide students w…" at bounding box center [602, 507] width 615 height 85
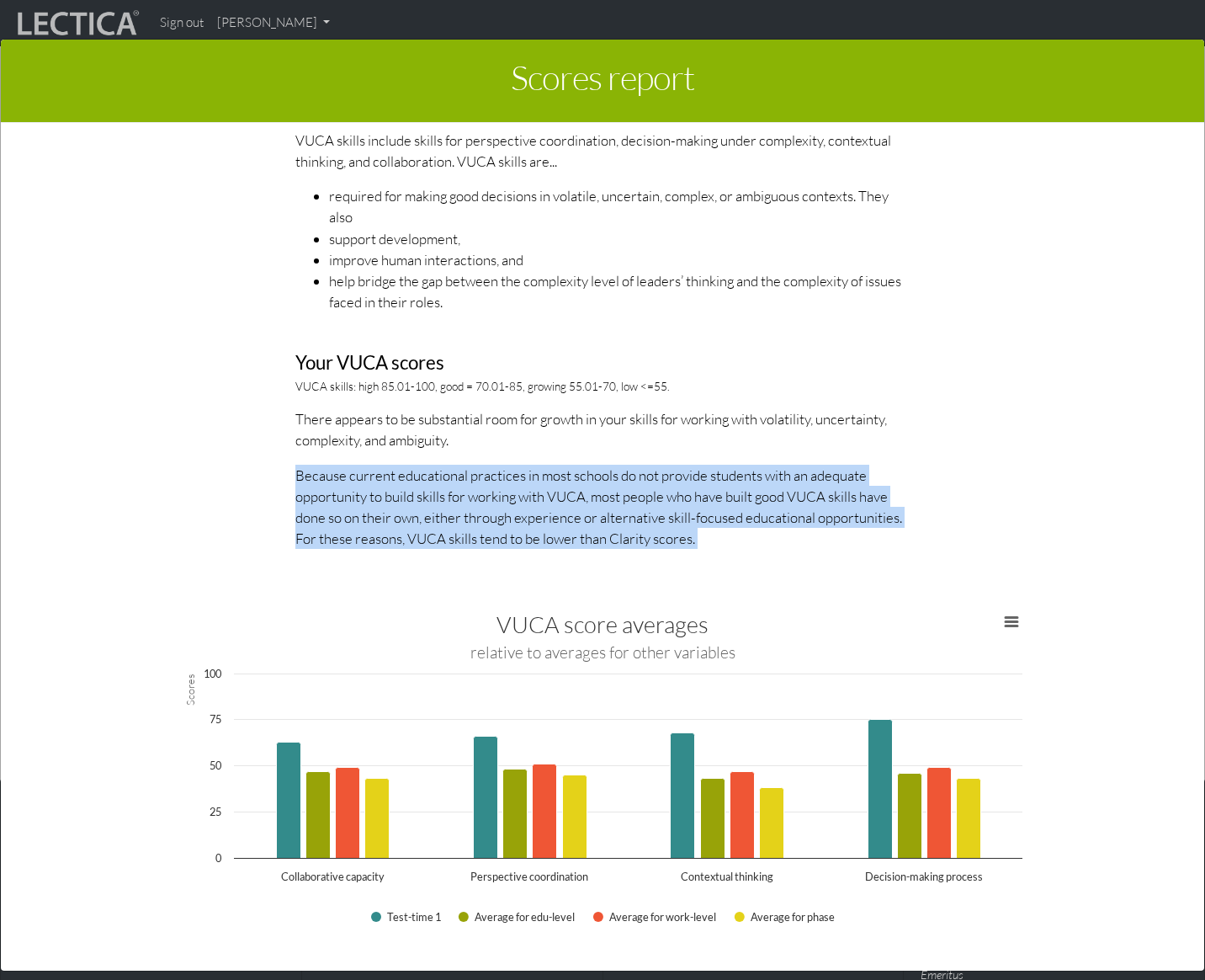
click at [402, 480] on p "Because current educational practices in most schools do not provide students w…" at bounding box center [602, 507] width 615 height 85
click at [432, 505] on p "Because current educational practices in most schools do not provide students w…" at bounding box center [602, 507] width 615 height 85
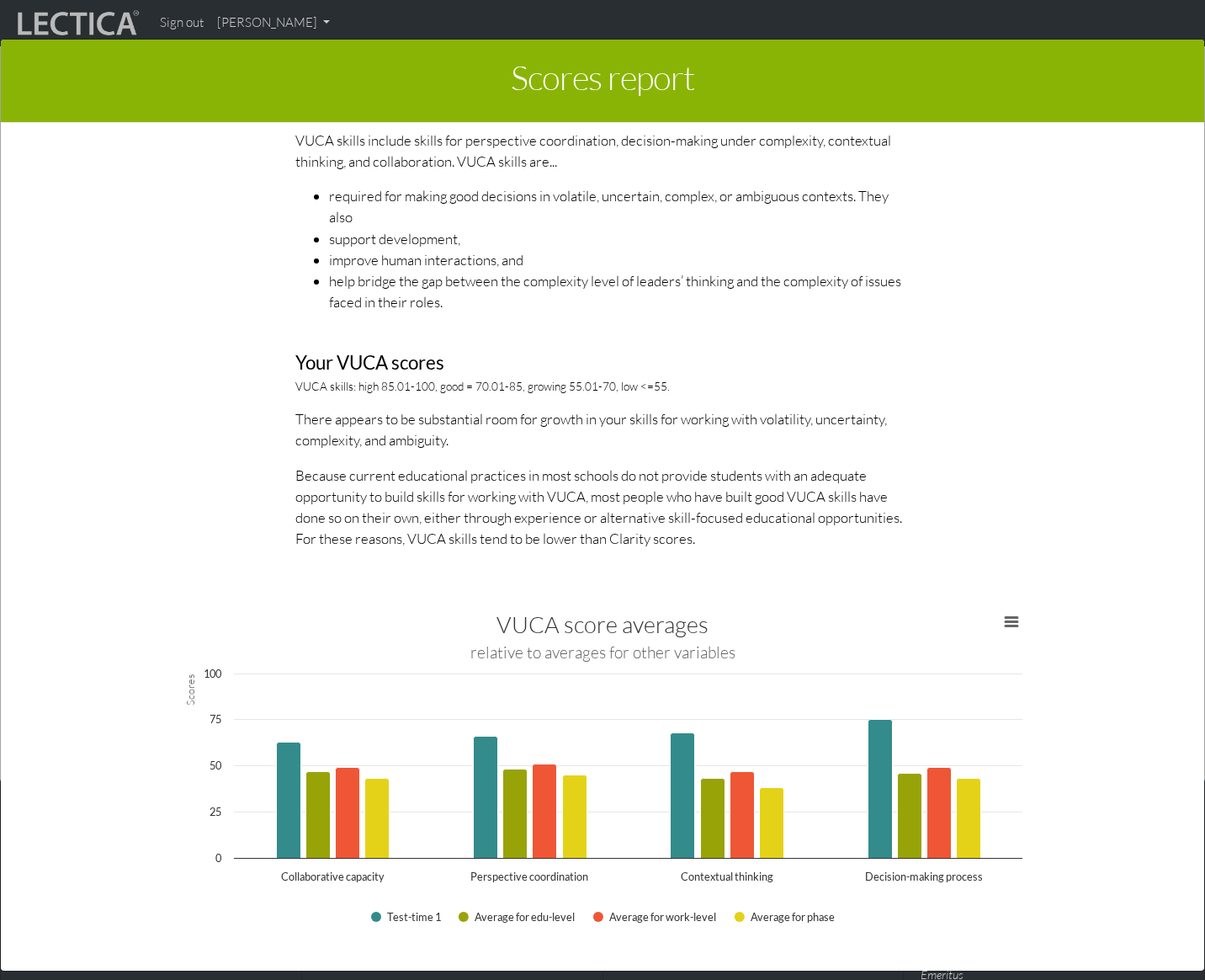
click at [466, 516] on p "Because current educational practices in most schools do not provide students w…" at bounding box center [602, 507] width 615 height 85
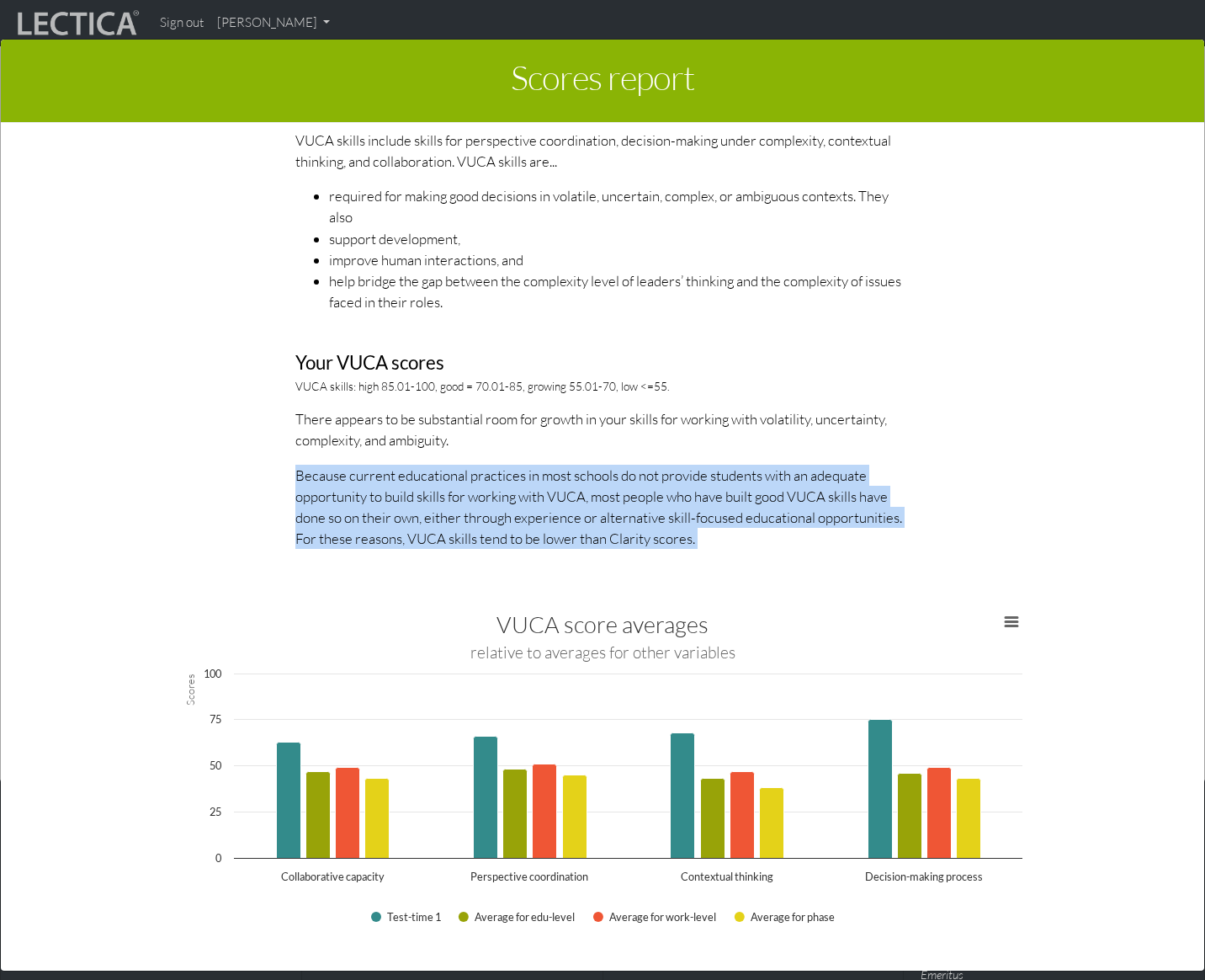
click at [466, 516] on p "Because current educational practices in most schools do not provide students w…" at bounding box center [602, 507] width 615 height 85
click at [519, 524] on p "Because current educational practices in most schools do not provide students w…" at bounding box center [602, 507] width 615 height 85
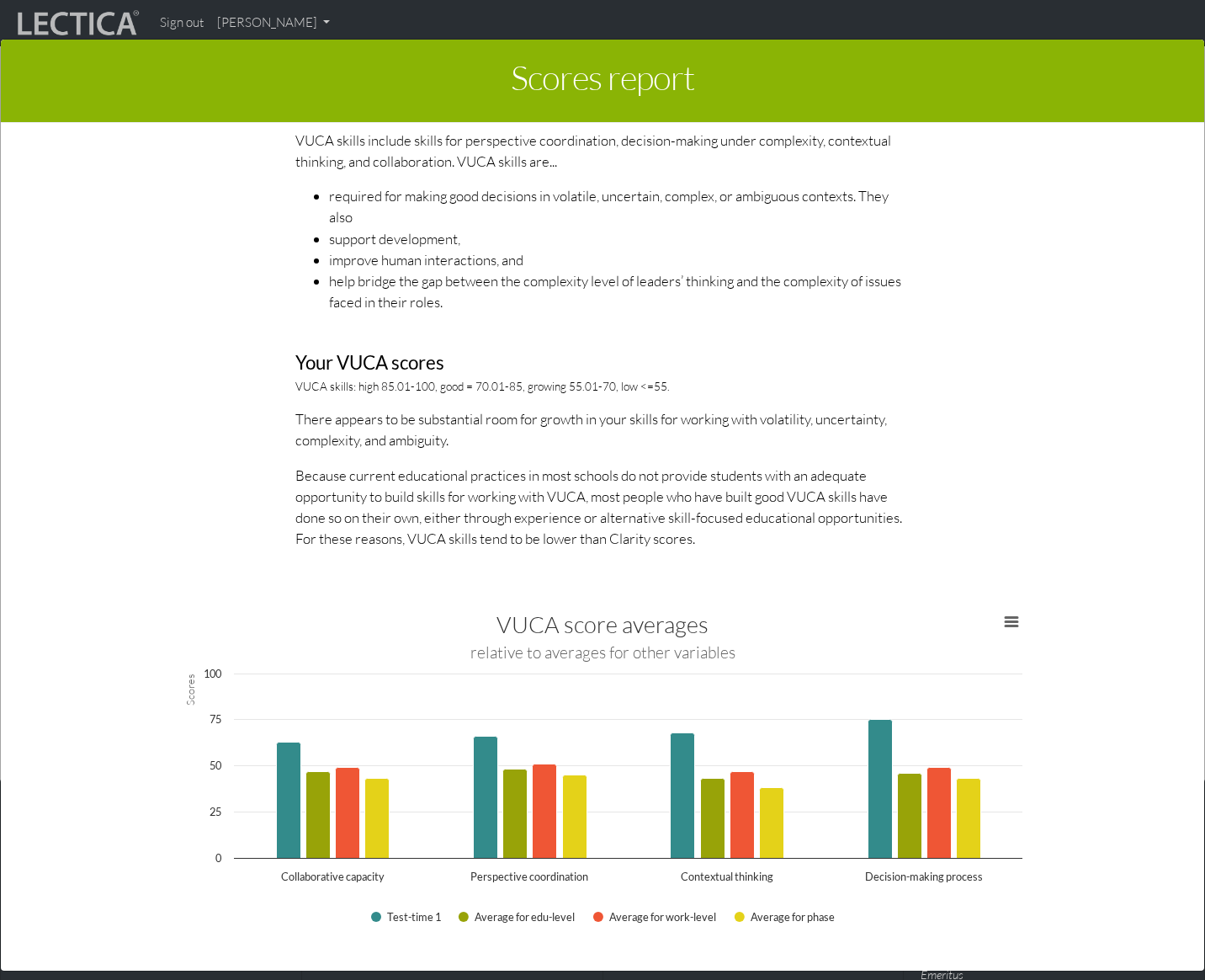
click at [547, 536] on p "Because current educational practices in most schools do not provide students w…" at bounding box center [602, 507] width 615 height 85
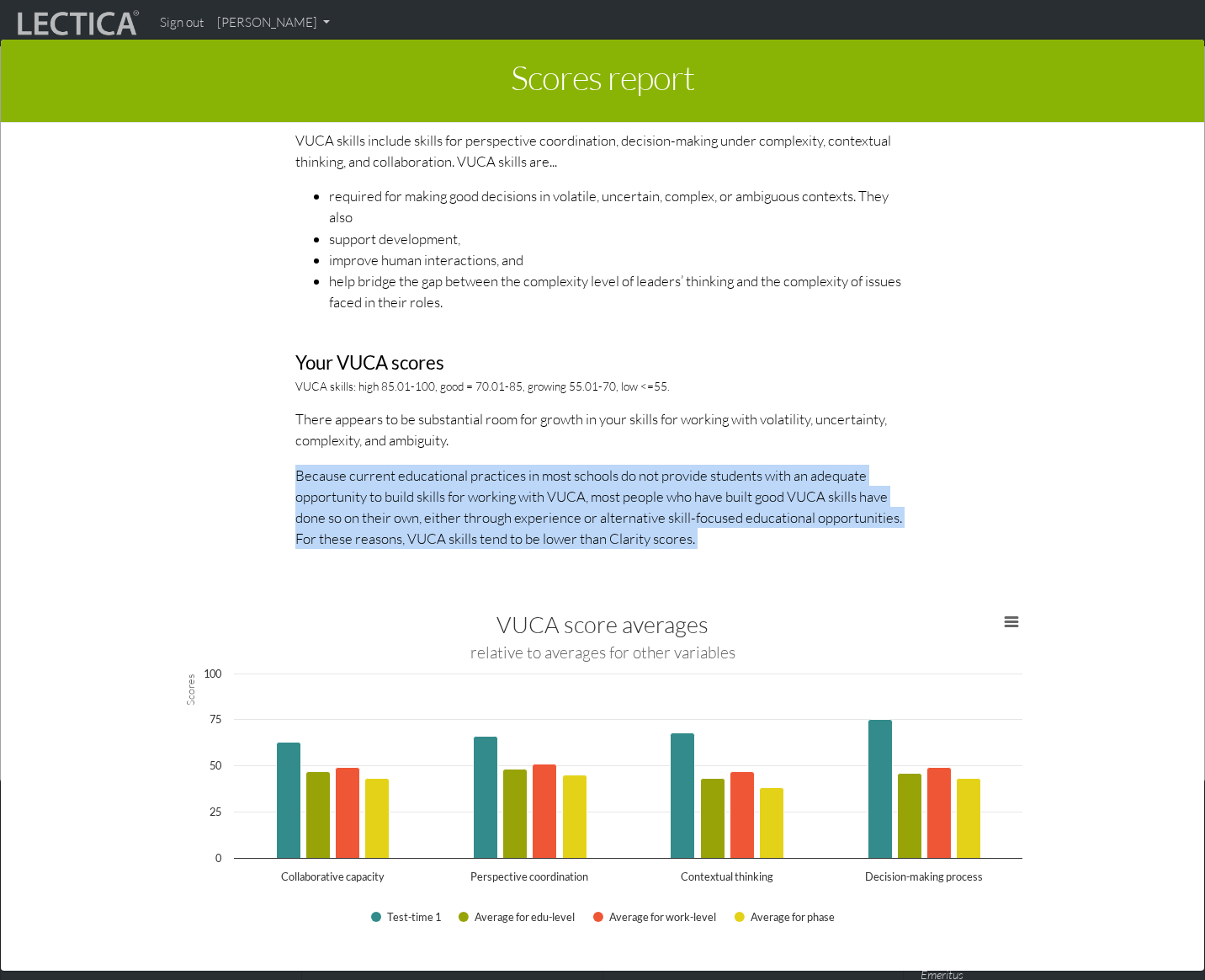
click at [547, 536] on p "Because current educational practices in most schools do not provide students w…" at bounding box center [602, 507] width 615 height 85
click at [549, 519] on p "Because current educational practices in most schools do not provide students w…" at bounding box center [602, 507] width 615 height 85
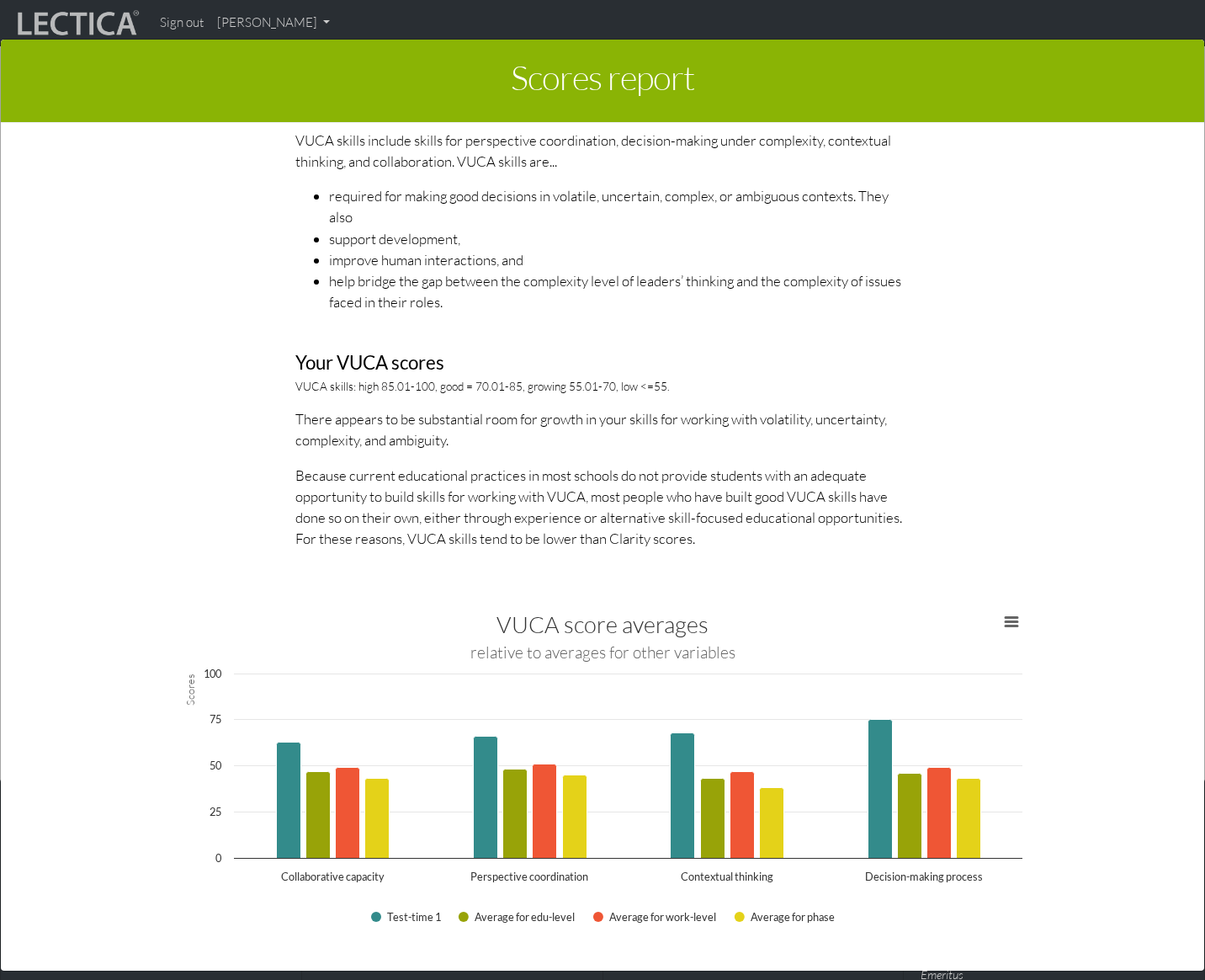
click at [569, 527] on p "Because current educational practices in most schools do not provide students w…" at bounding box center [602, 507] width 615 height 85
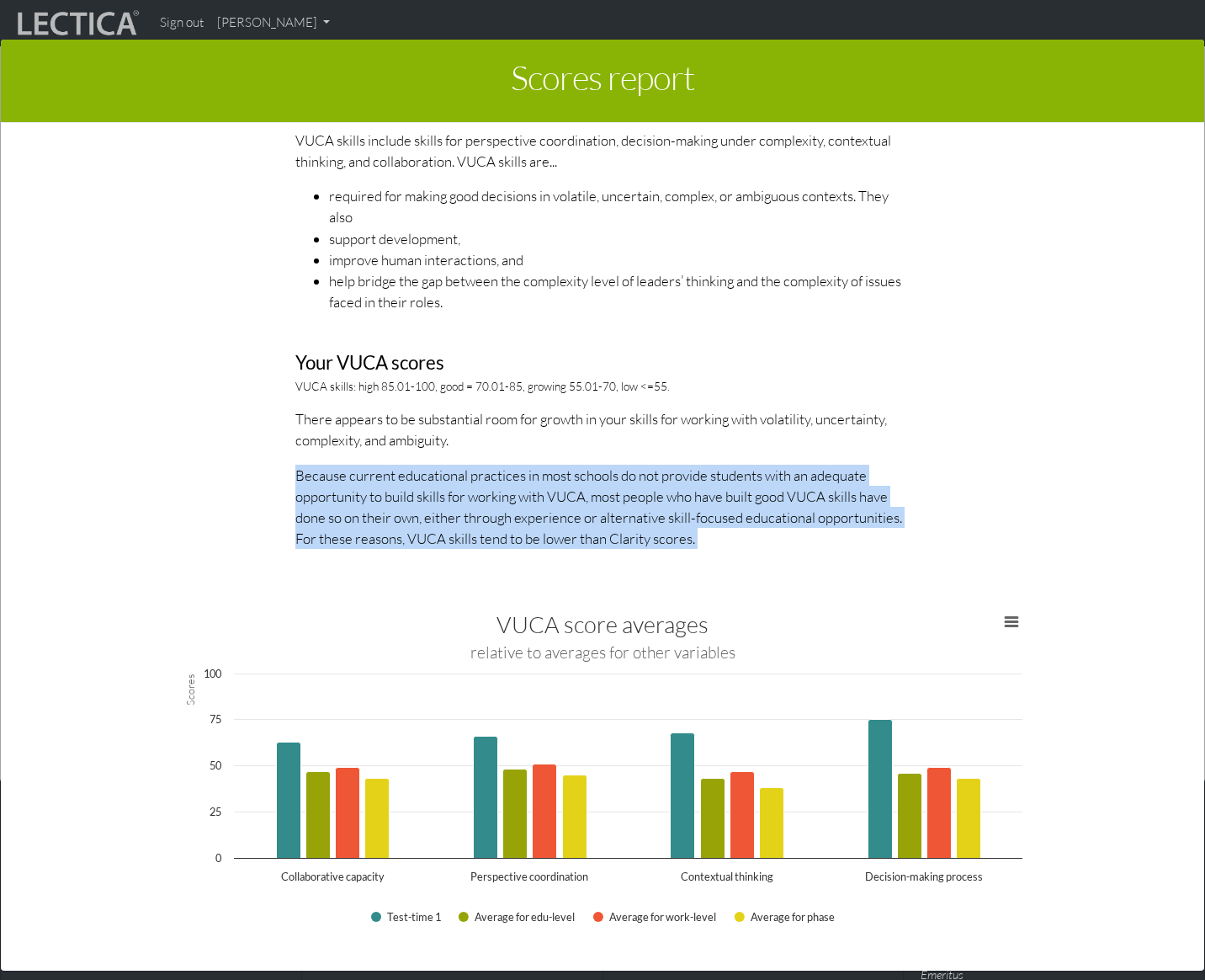
click at [569, 527] on p "Because current educational practices in most schools do not provide students w…" at bounding box center [602, 507] width 615 height 85
click at [602, 542] on p "Because current educational practices in most schools do not provide students w…" at bounding box center [602, 507] width 615 height 85
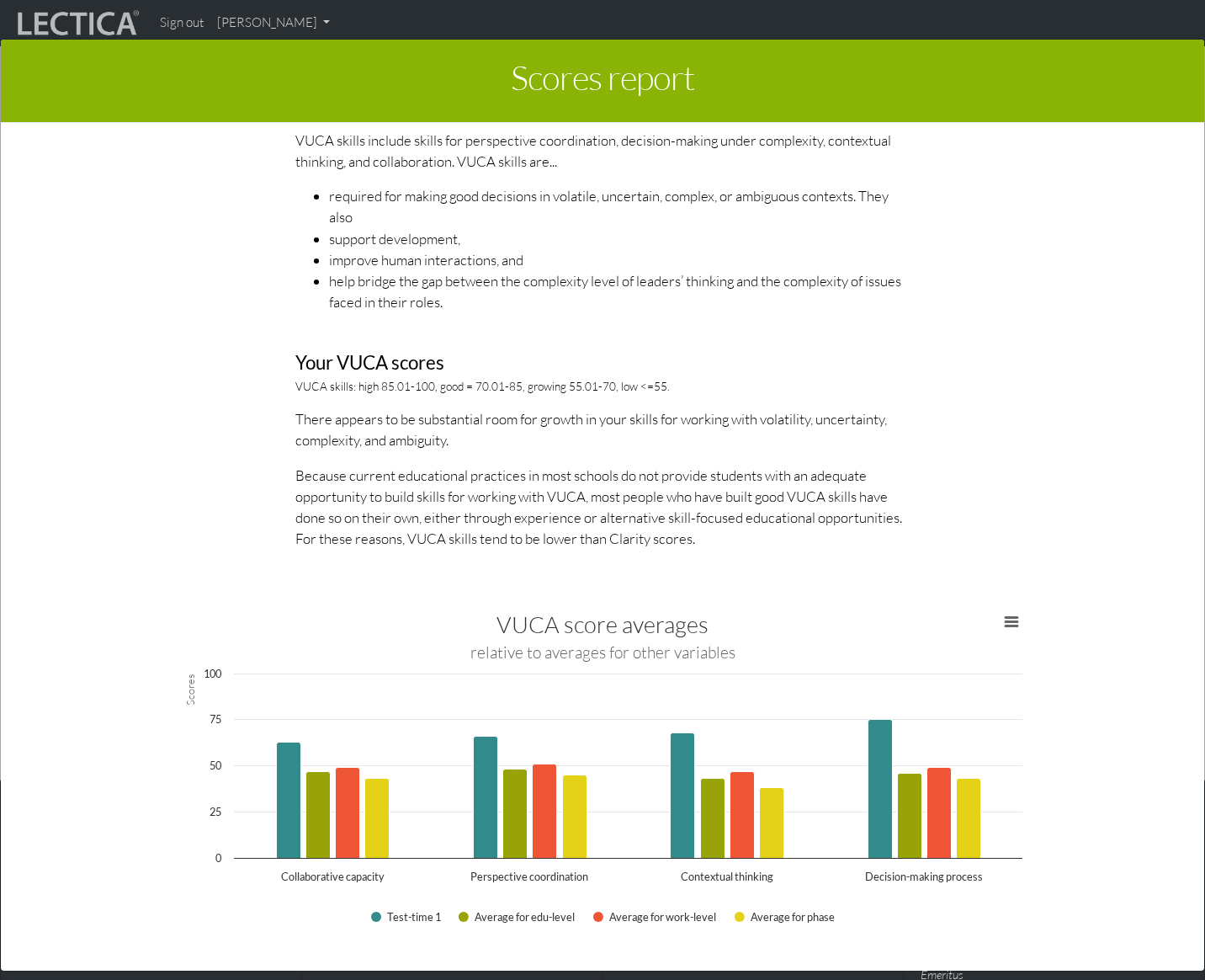
click at [624, 547] on p "Because current educational practices in most schools do not provide students w…" at bounding box center [602, 507] width 615 height 85
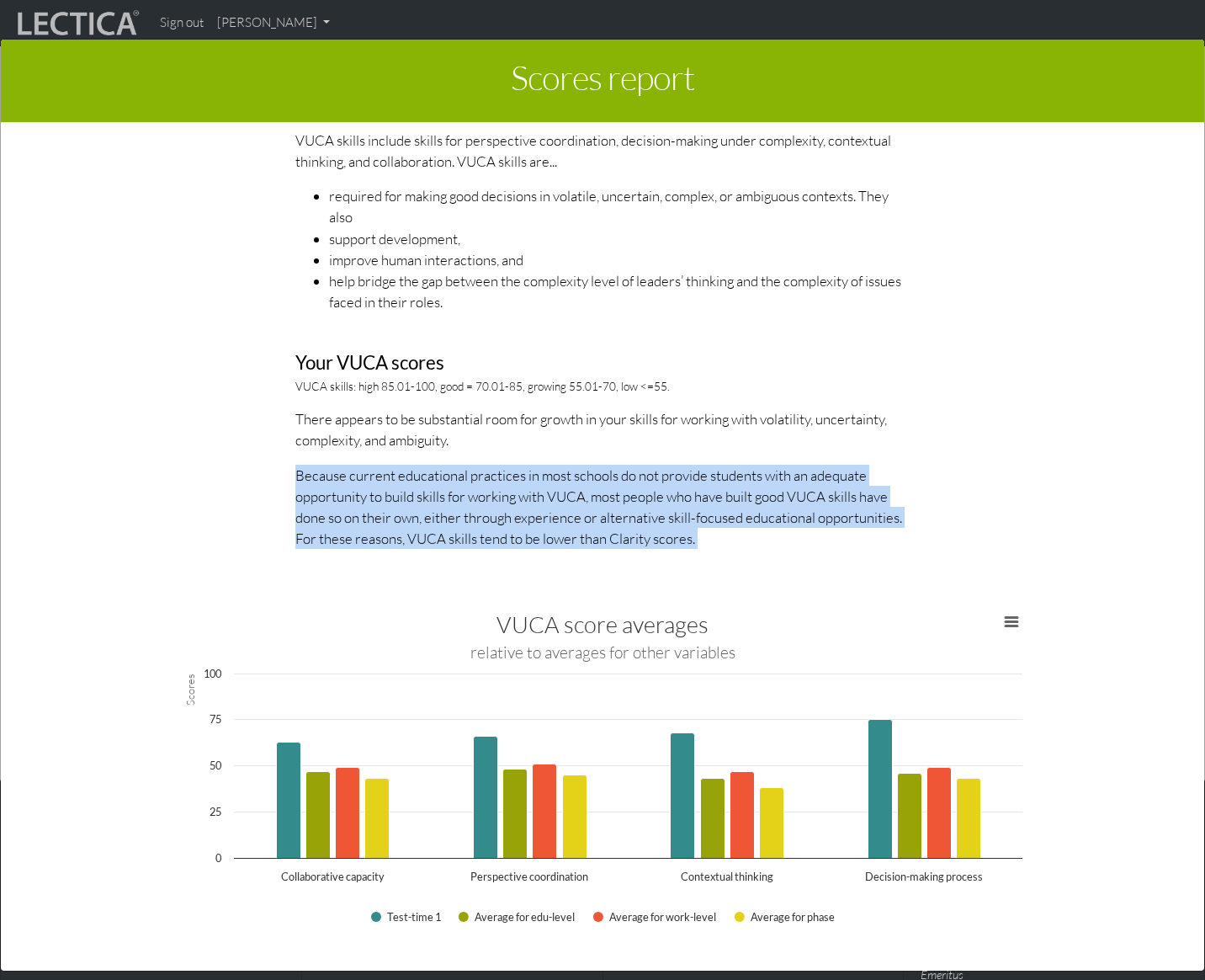
click at [624, 547] on p "Because current educational practices in most schools do not provide students w…" at bounding box center [602, 507] width 615 height 85
click at [566, 533] on p "Because current educational practices in most schools do not provide students w…" at bounding box center [602, 507] width 615 height 85
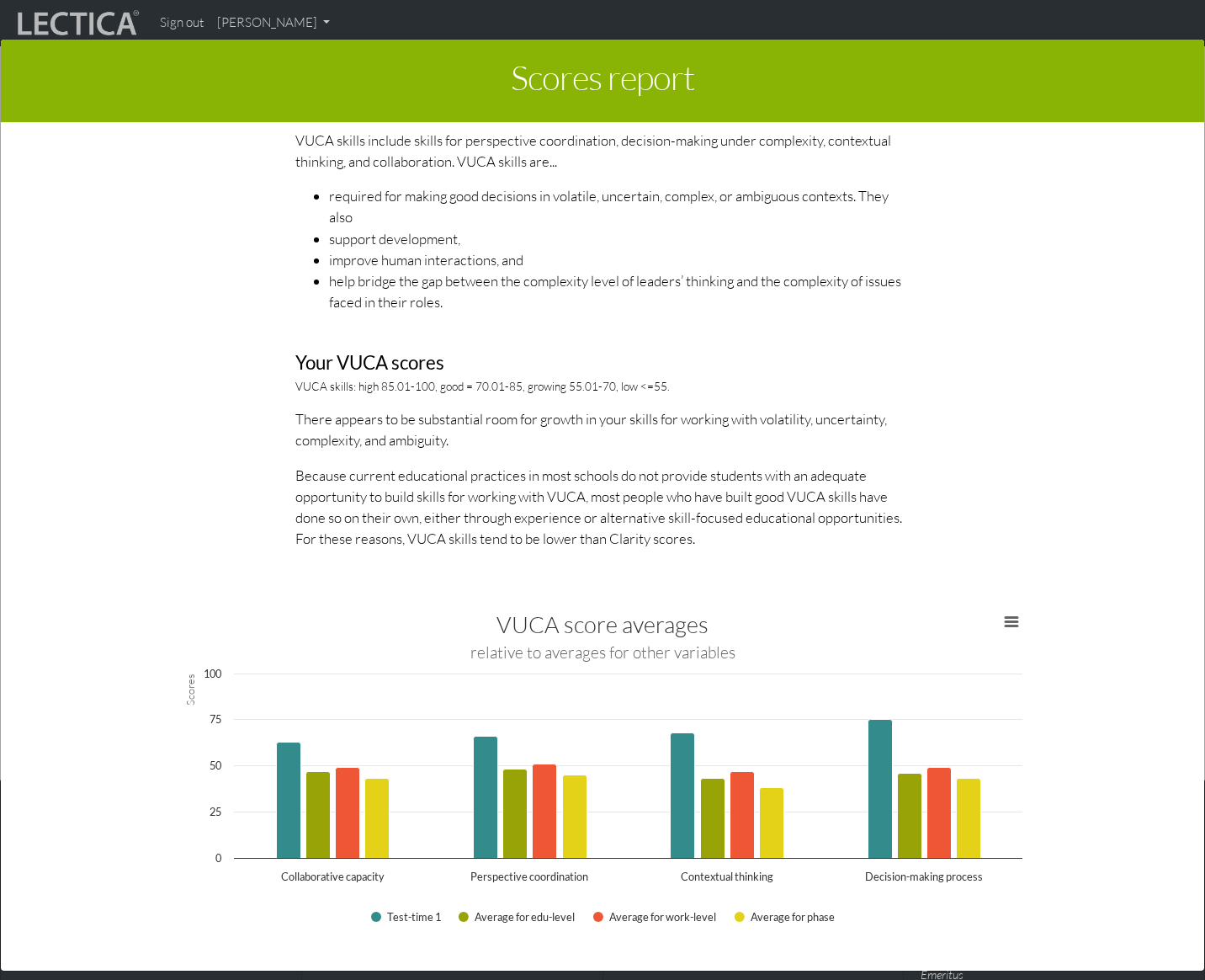
click at [543, 512] on p "Because current educational practices in most schools do not provide students w…" at bounding box center [602, 507] width 615 height 85
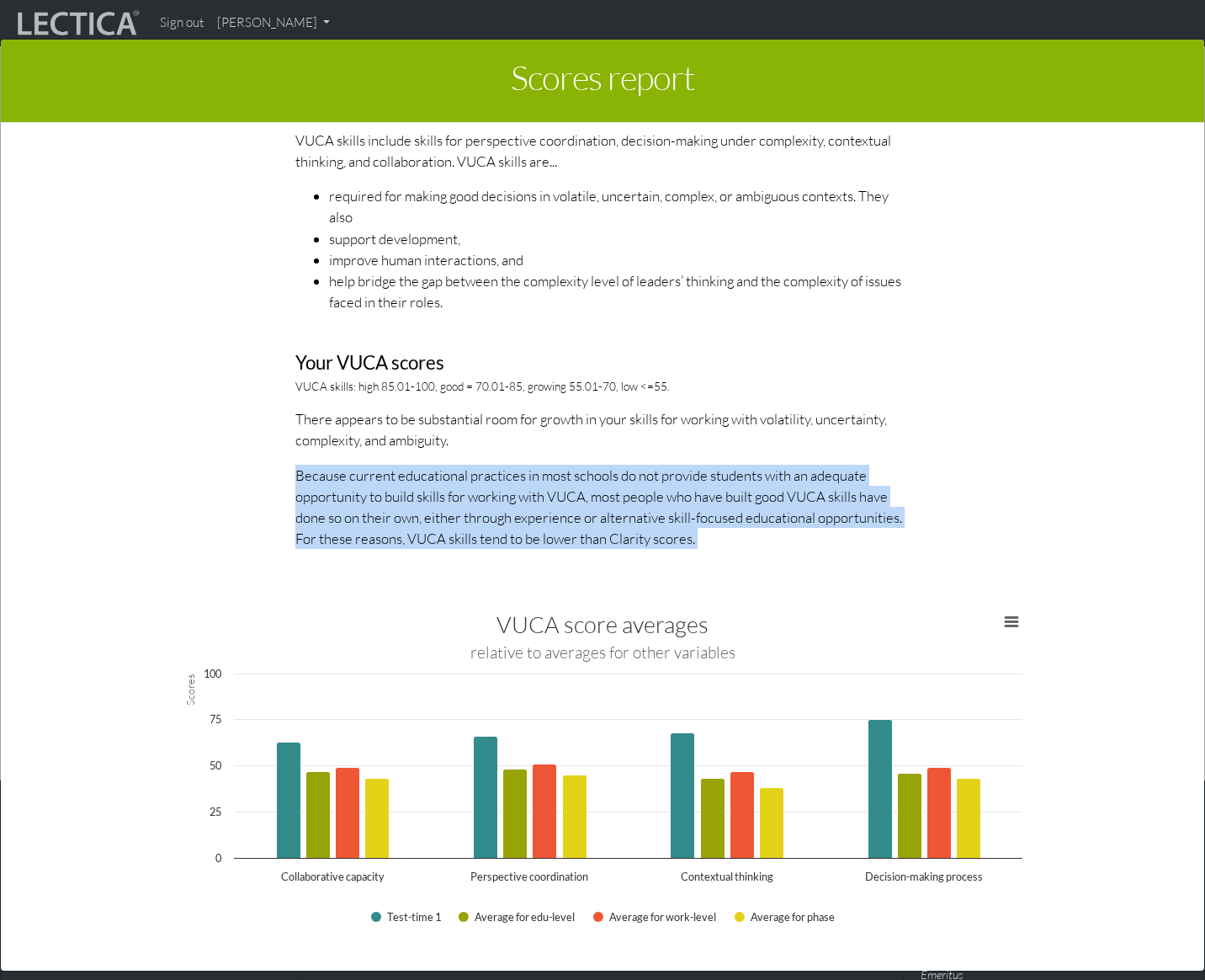
click at [543, 512] on p "Because current educational practices in most schools do not provide students w…" at bounding box center [602, 507] width 615 height 85
click at [503, 492] on p "Because current educational practices in most schools do not provide students w…" at bounding box center [602, 507] width 615 height 85
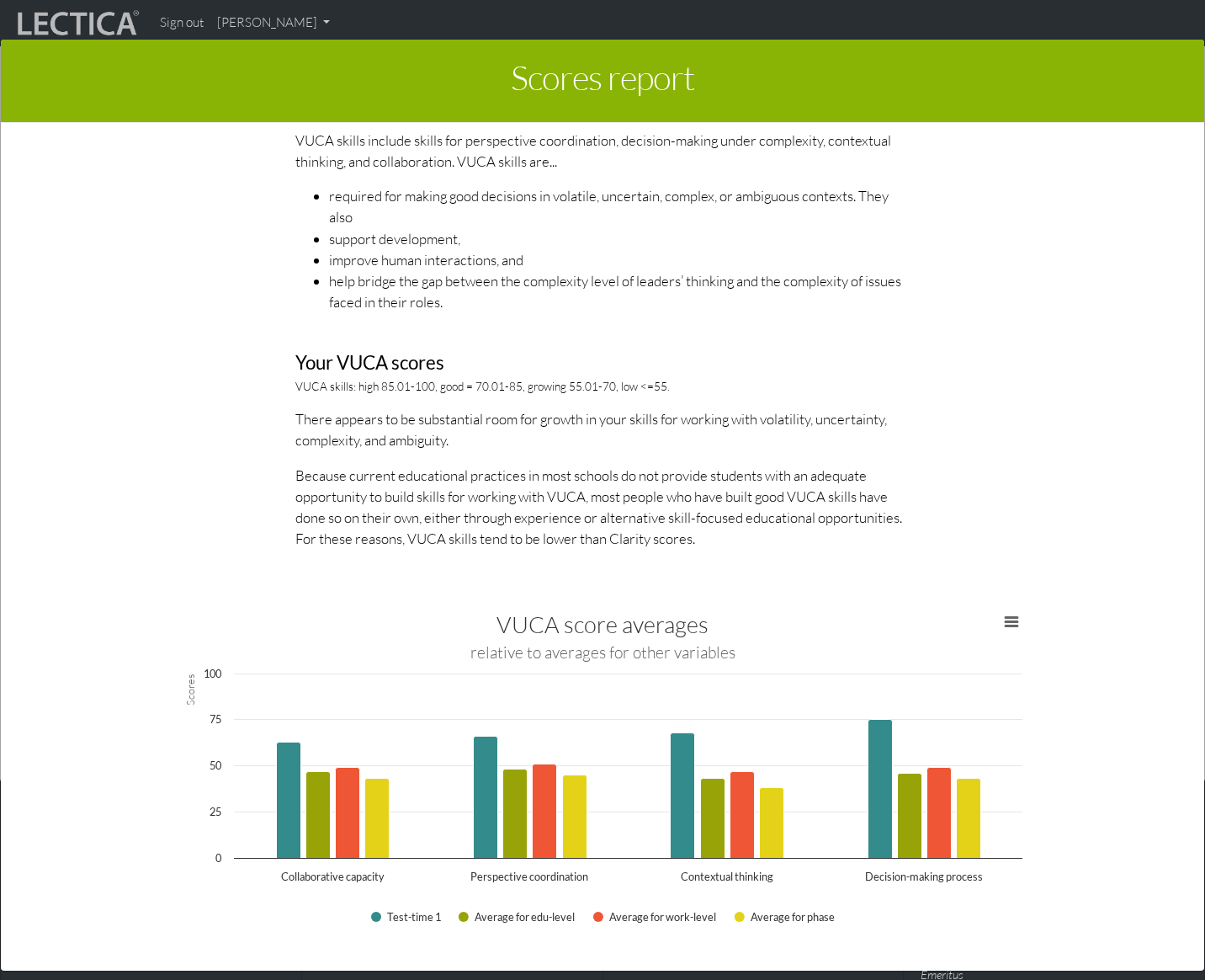
click at [582, 549] on div "About VUCA scores VUCA skills include skills for perspective coordination, deci…" at bounding box center [602, 304] width 639 height 517
click at [545, 530] on p "Because current educational practices in most schools do not provide students w…" at bounding box center [602, 507] width 615 height 85
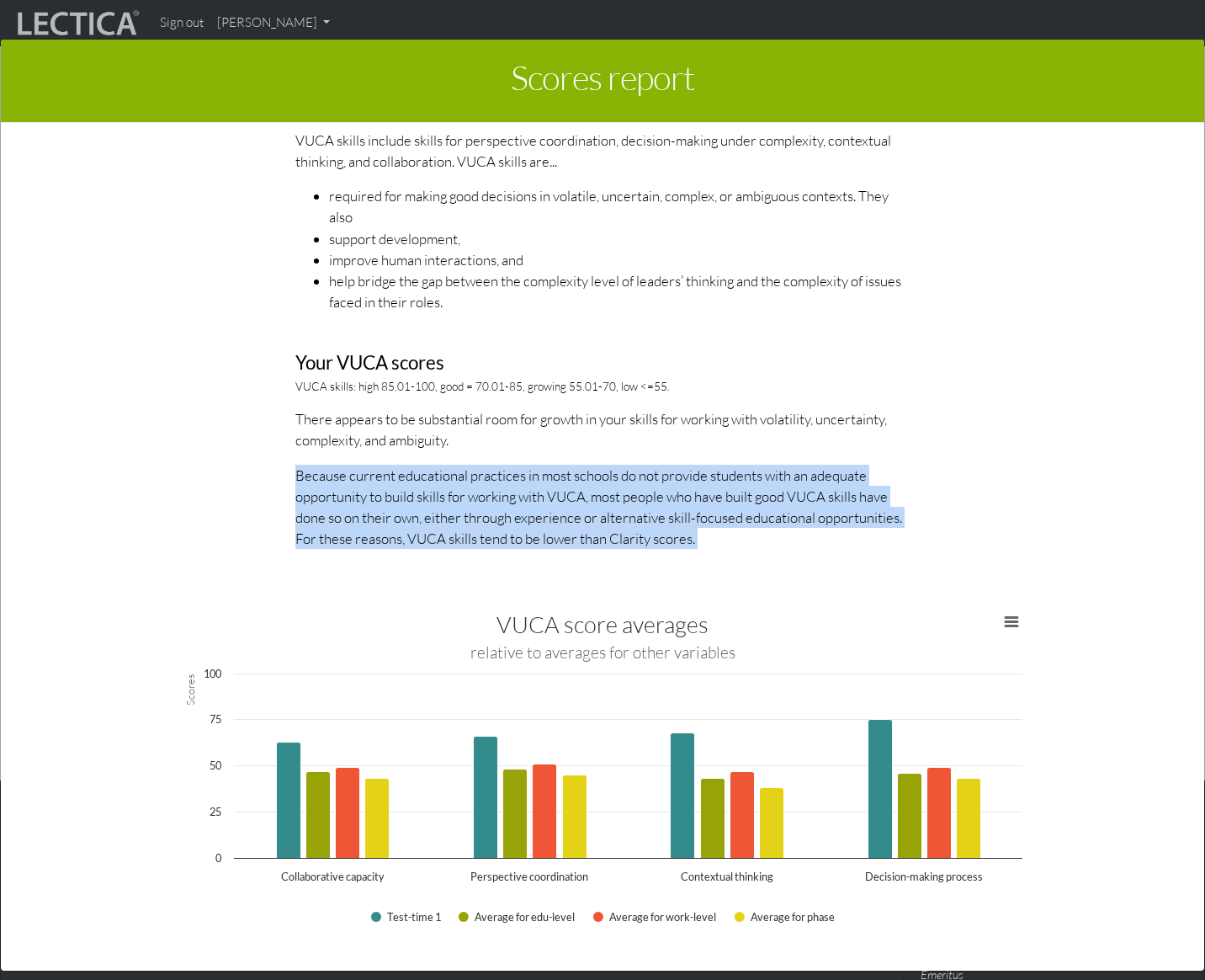
click at [545, 530] on p "Because current educational practices in most schools do not provide students w…" at bounding box center [602, 507] width 615 height 85
click at [554, 511] on p "Because current educational practices in most schools do not provide students w…" at bounding box center [602, 507] width 615 height 85
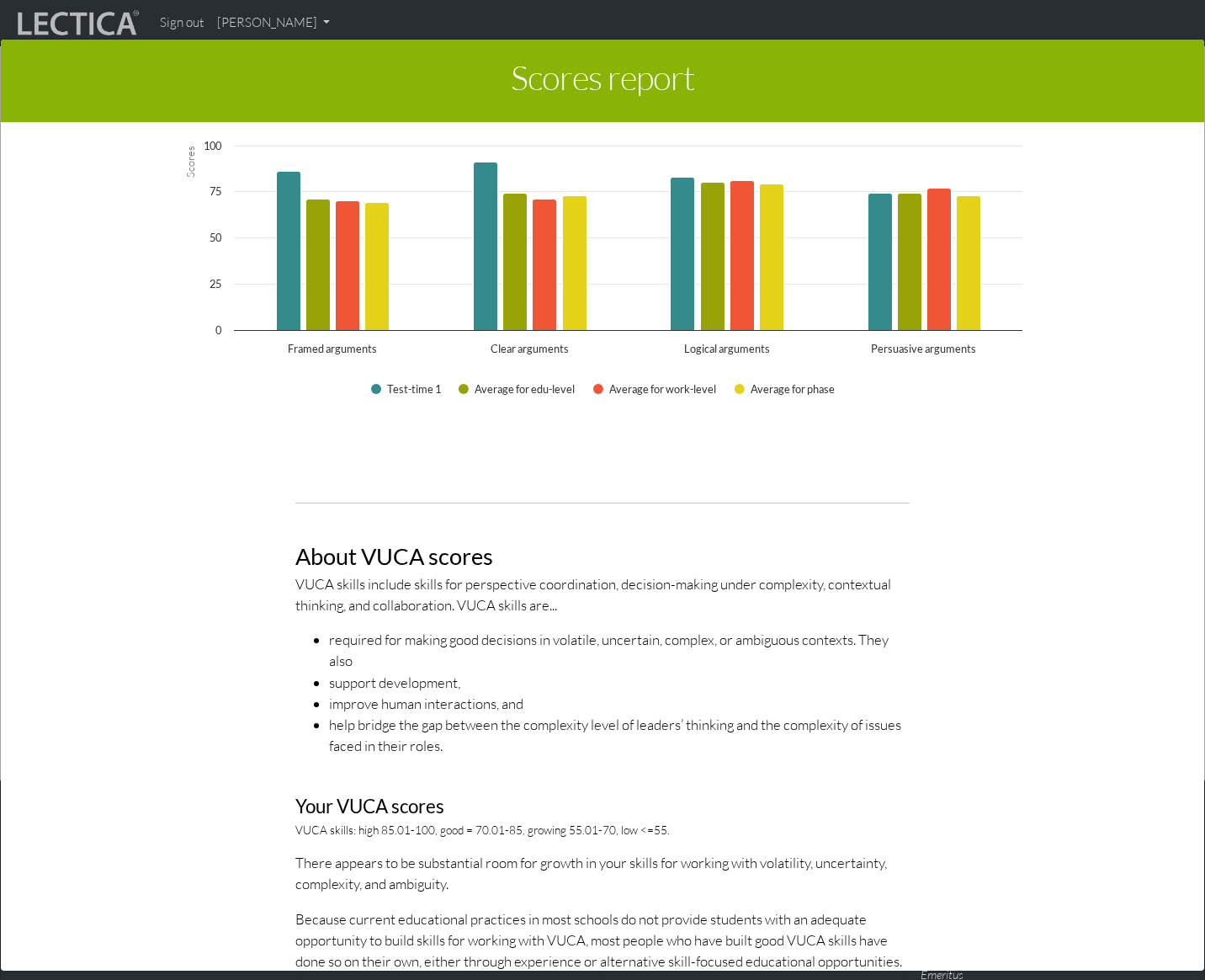
scroll to position [2288, 0]
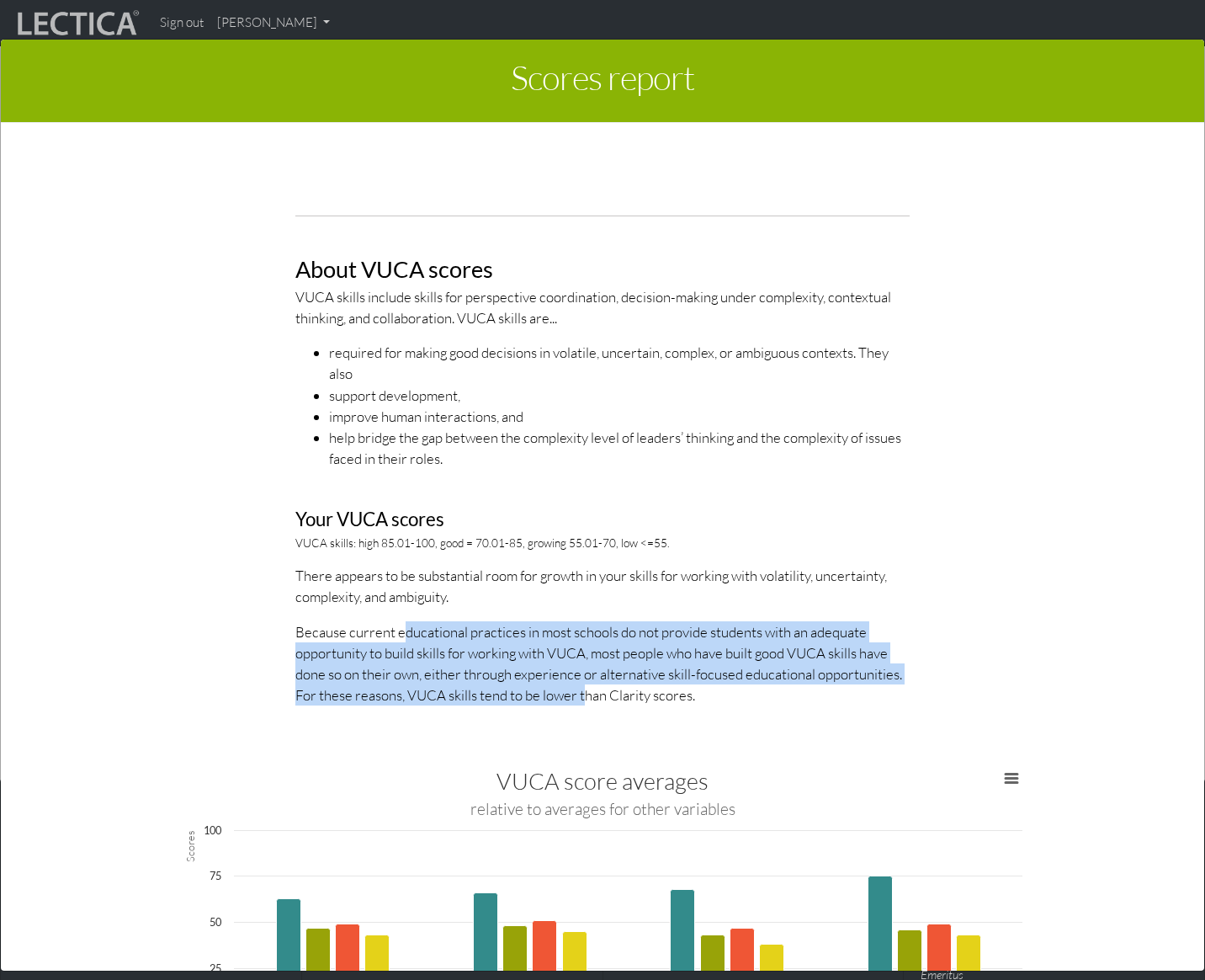
drag, startPoint x: 402, startPoint y: 641, endPoint x: 587, endPoint y: 698, distance: 193.6
click at [587, 698] on p "Because current educational practices in most schools do not provide students w…" at bounding box center [602, 663] width 615 height 85
drag, startPoint x: 604, startPoint y: 701, endPoint x: 417, endPoint y: 619, distance: 204.2
click at [417, 620] on div "About VUCA scores VUCA skills include skills for perspective coordination, deci…" at bounding box center [602, 460] width 639 height 517
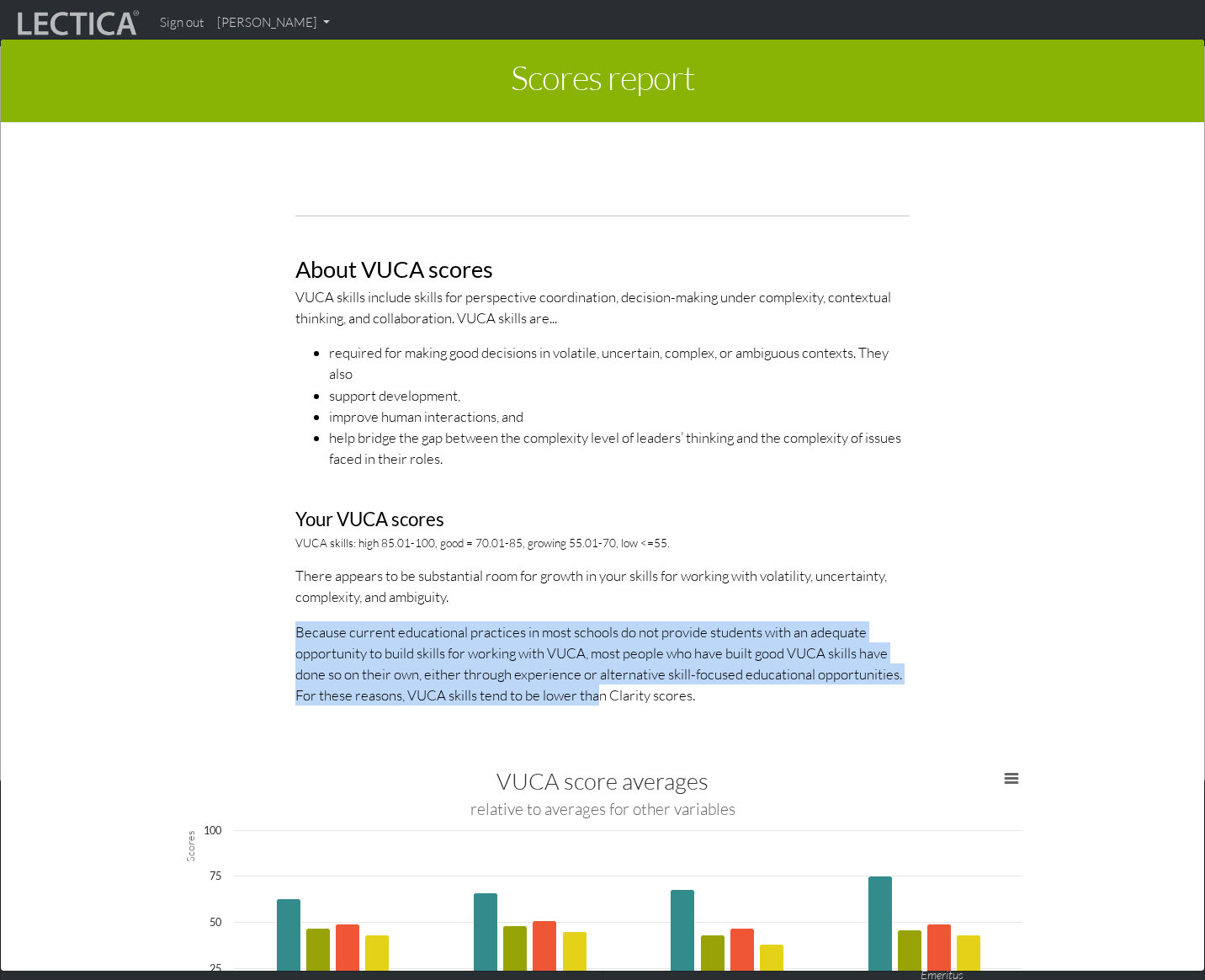
click at [417, 619] on div "About VUCA scores VUCA skills include skills for perspective coordination, deci…" at bounding box center [602, 460] width 639 height 517
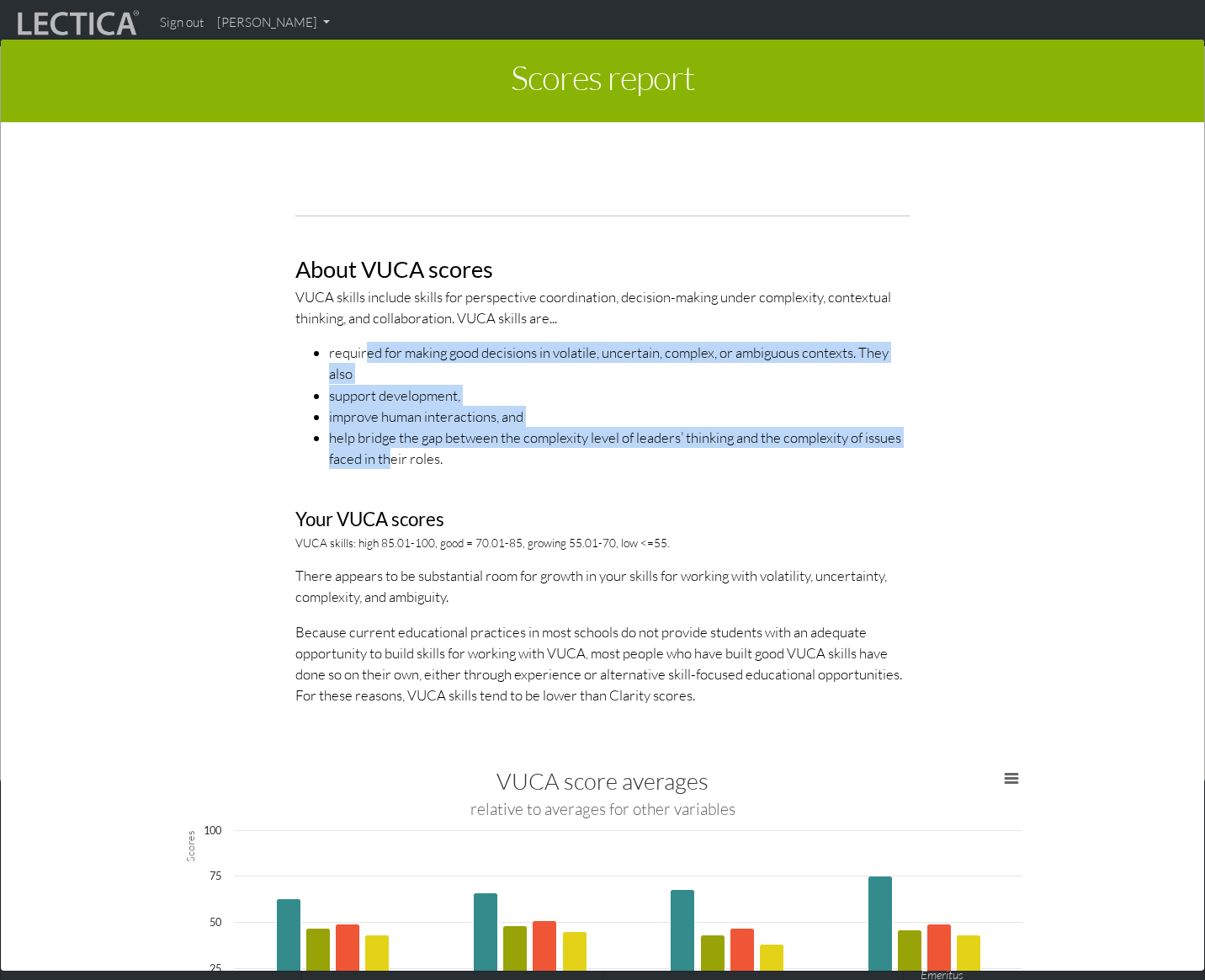
drag, startPoint x: 367, startPoint y: 349, endPoint x: 390, endPoint y: 459, distance: 112.4
click at [390, 459] on ul "required for making good decisions in volatile, uncertain, complex, or ambiguou…" at bounding box center [602, 405] width 615 height 128
click at [390, 459] on li "help bridge the gap between the complexity level of leaders’ thinking and the c…" at bounding box center [619, 448] width 581 height 42
drag, startPoint x: 382, startPoint y: 463, endPoint x: 389, endPoint y: 354, distance: 109.2
click at [389, 354] on ul "required for making good decisions in volatile, uncertain, complex, or ambiguou…" at bounding box center [602, 405] width 615 height 128
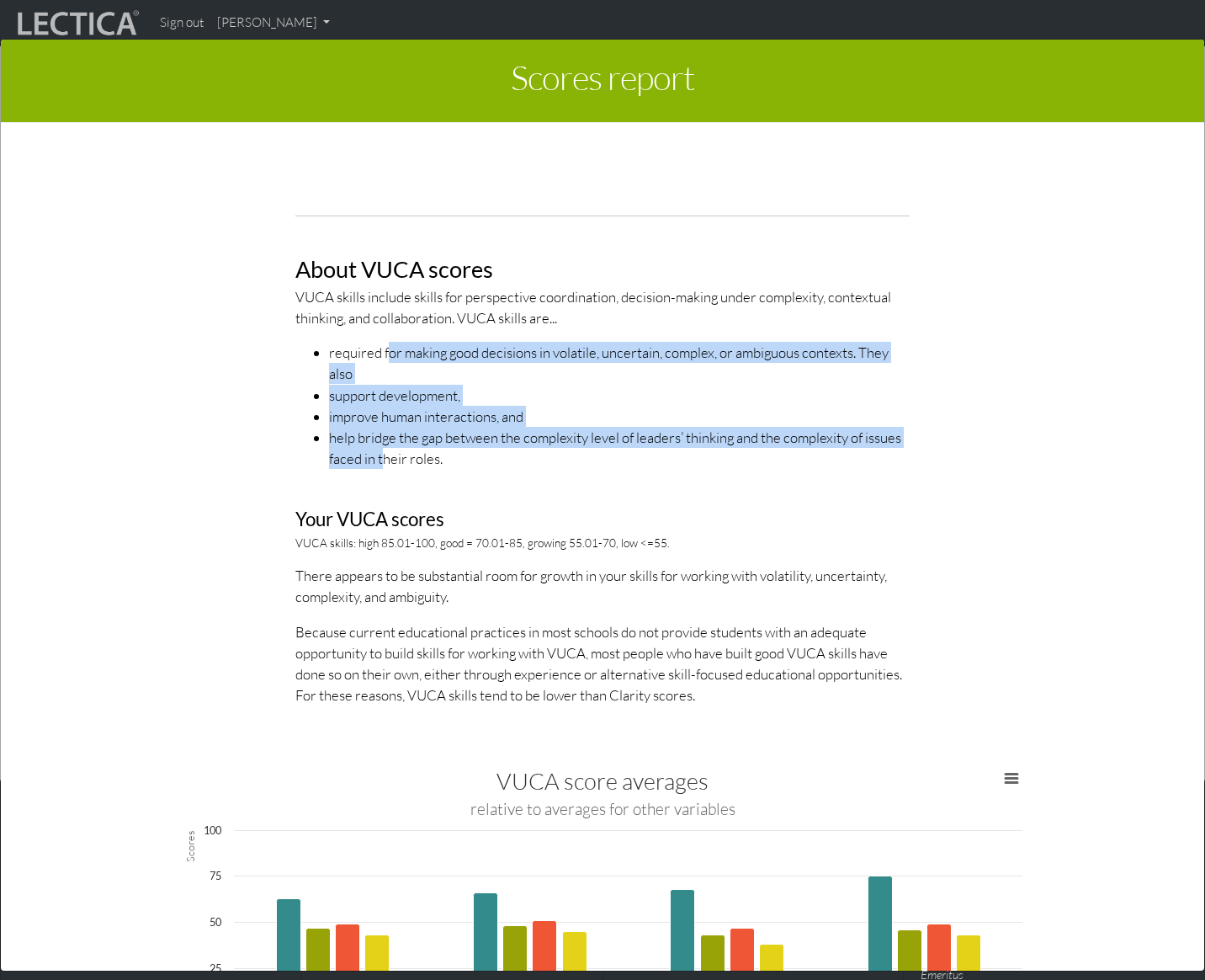
click at [389, 354] on li "required for making good decisions in volatile, uncertain, complex, or ambiguou…" at bounding box center [619, 362] width 581 height 42
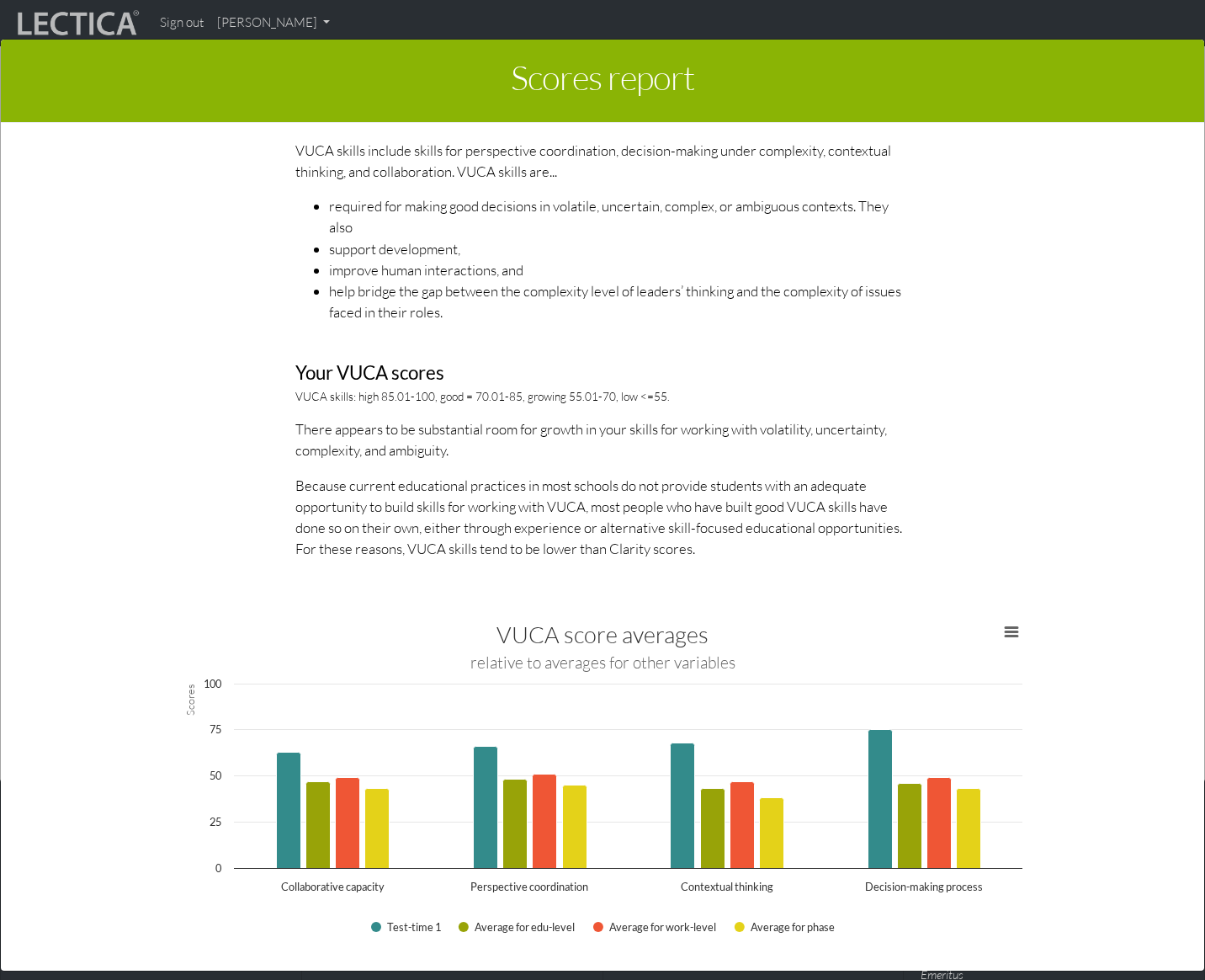
scroll to position [2455, 0]
